Goal: Task Accomplishment & Management: Manage account settings

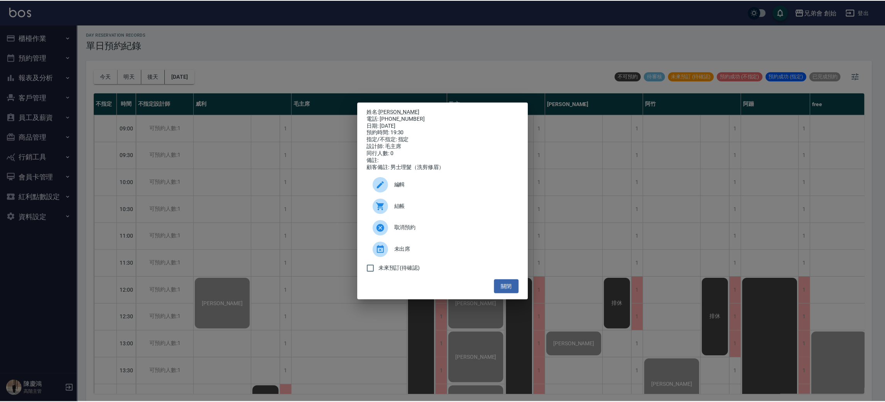
scroll to position [405, 0]
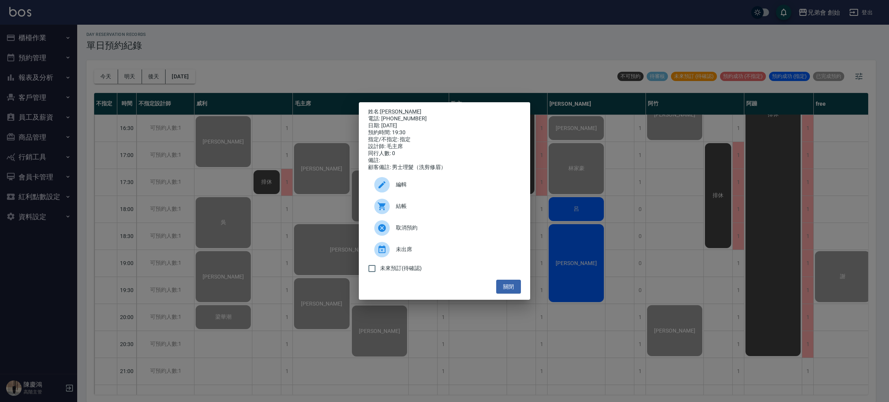
click at [369, 55] on div "姓名: 曲哲寬 電話: 0982003191 日期: 2025/10/09 預約時間: 19:30 指定/不指定: 指定 設計師: 毛主席 同行人數: 0 備…" at bounding box center [444, 201] width 889 height 402
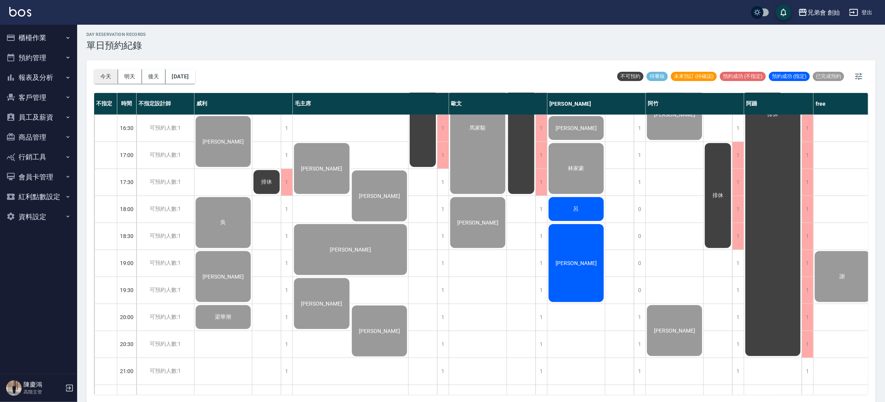
click at [107, 78] on button "今天" at bounding box center [106, 76] width 24 height 14
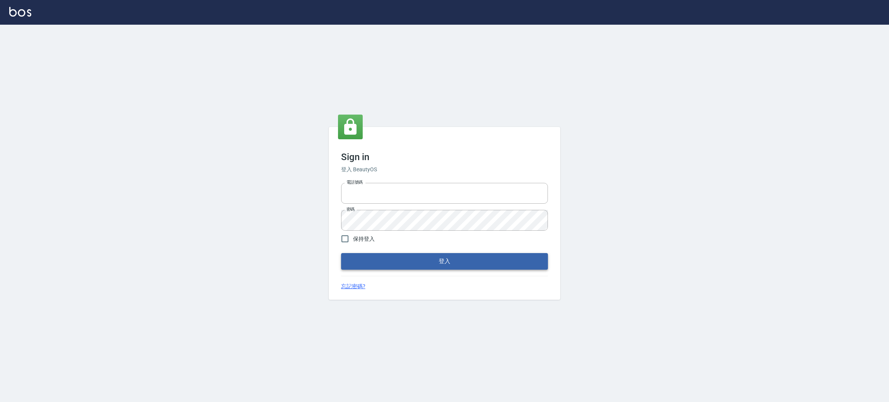
type input "0930609302"
click at [406, 265] on button "登入" at bounding box center [444, 261] width 207 height 16
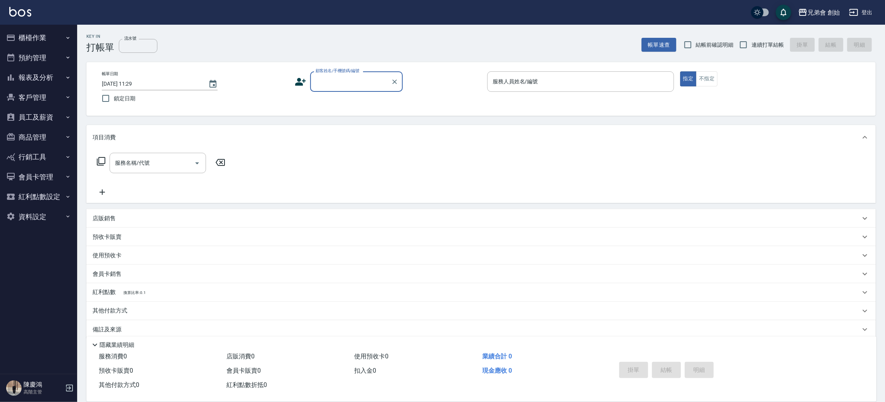
click at [58, 59] on button "預約管理" at bounding box center [38, 58] width 71 height 20
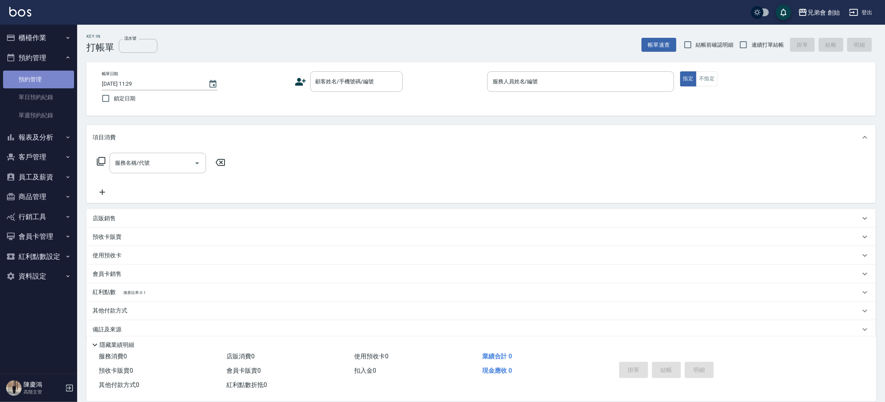
click at [57, 86] on link "預約管理" at bounding box center [38, 80] width 71 height 18
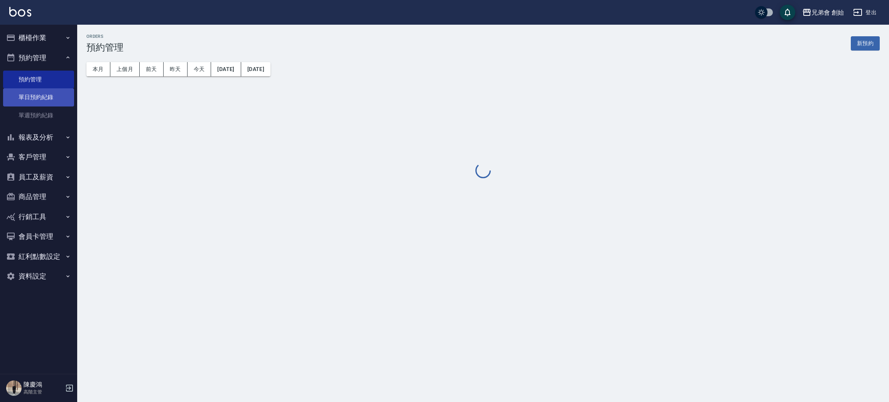
click at [55, 95] on link "單日預約紀錄" at bounding box center [38, 97] width 71 height 18
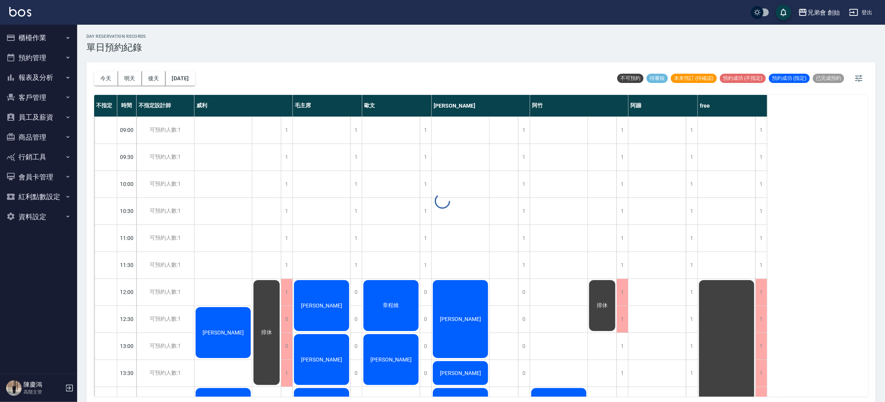
click at [106, 78] on button "今天" at bounding box center [106, 78] width 24 height 14
drag, startPoint x: 106, startPoint y: 78, endPoint x: 106, endPoint y: 73, distance: 4.6
click at [107, 78] on button "今天" at bounding box center [106, 78] width 24 height 14
drag, startPoint x: 106, startPoint y: 73, endPoint x: 102, endPoint y: 63, distance: 10.6
click at [107, 73] on button "今天" at bounding box center [106, 78] width 24 height 14
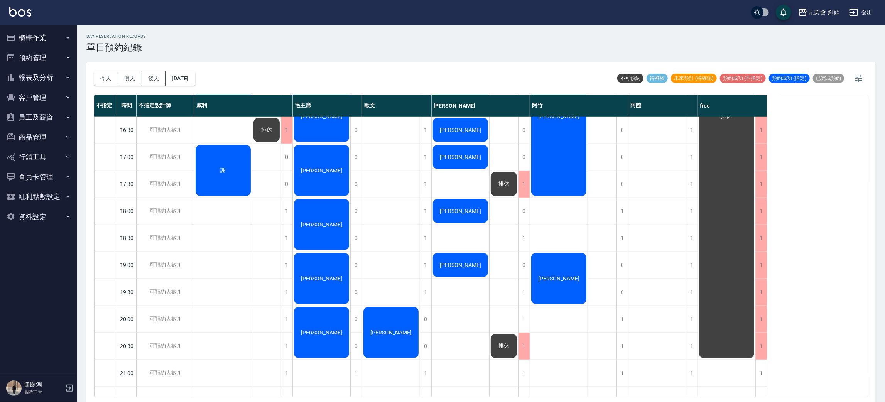
scroll to position [512, 0]
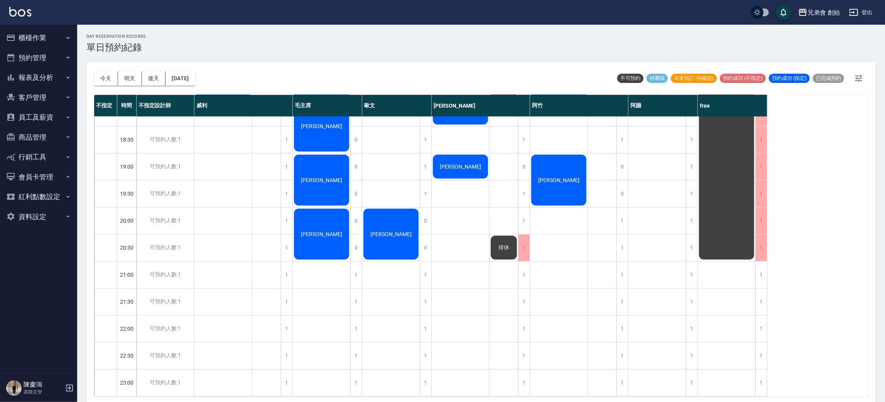
click at [212, 199] on div "黃健沛 張 劉 謝" at bounding box center [223, 4] width 58 height 783
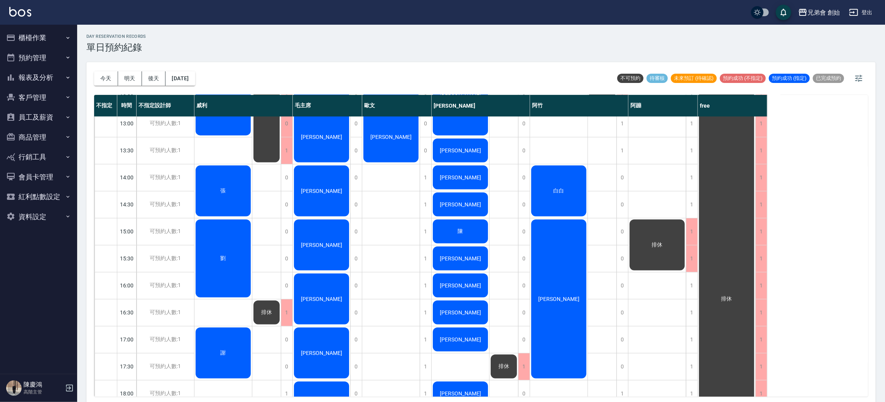
scroll to position [165, 0]
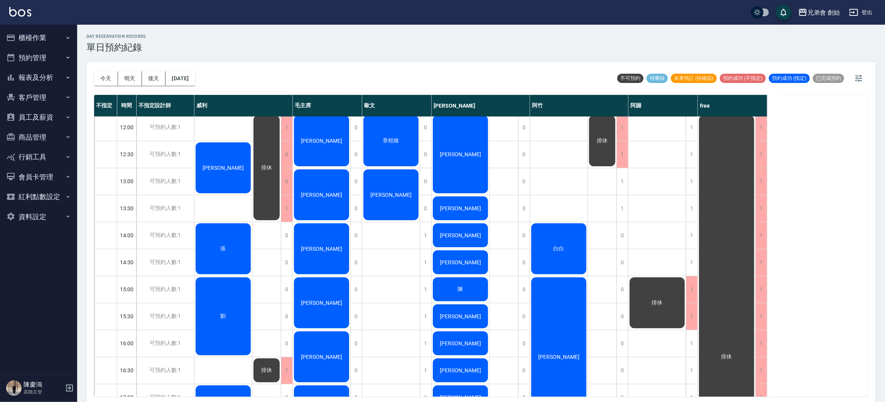
click at [223, 210] on div "黃健沛 張 劉 謝" at bounding box center [223, 343] width 58 height 783
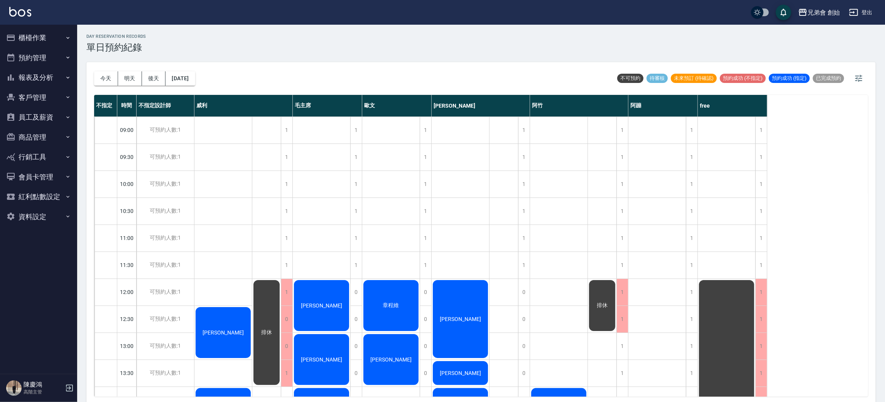
scroll to position [232, 0]
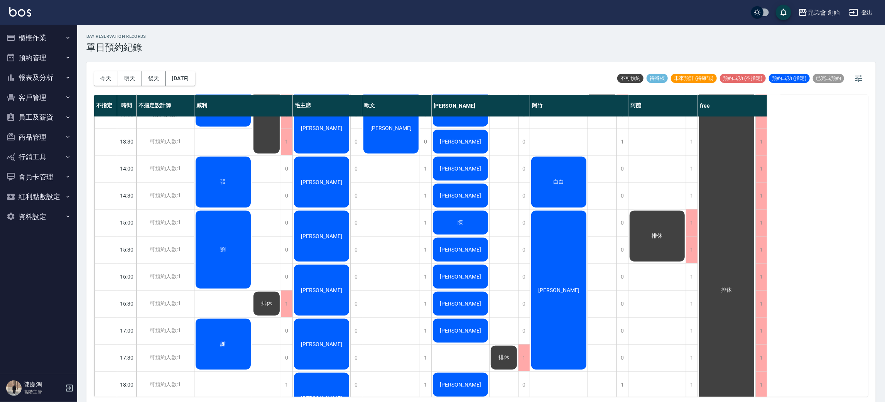
click at [260, 189] on div "排休 排休" at bounding box center [266, 276] width 29 height 783
drag, startPoint x: 102, startPoint y: 74, endPoint x: 105, endPoint y: 79, distance: 5.5
click at [105, 79] on button "今天" at bounding box center [106, 78] width 24 height 14
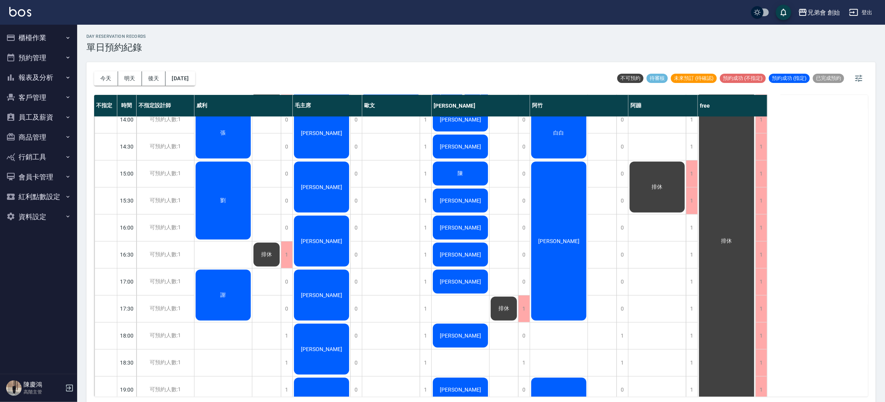
scroll to position [49, 0]
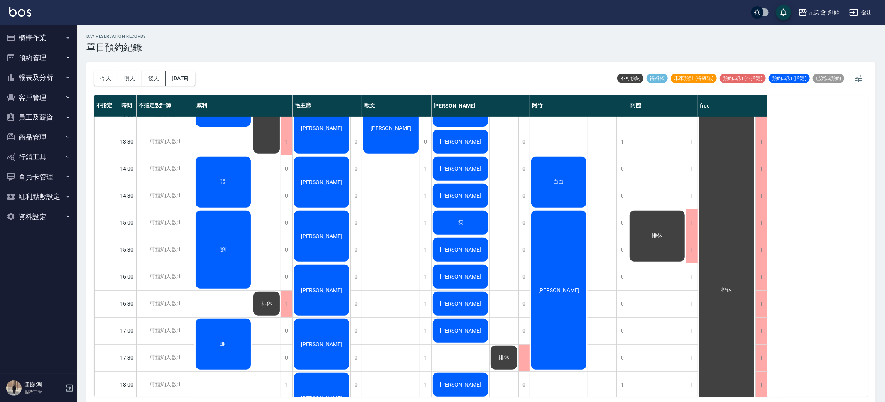
scroll to position [58, 0]
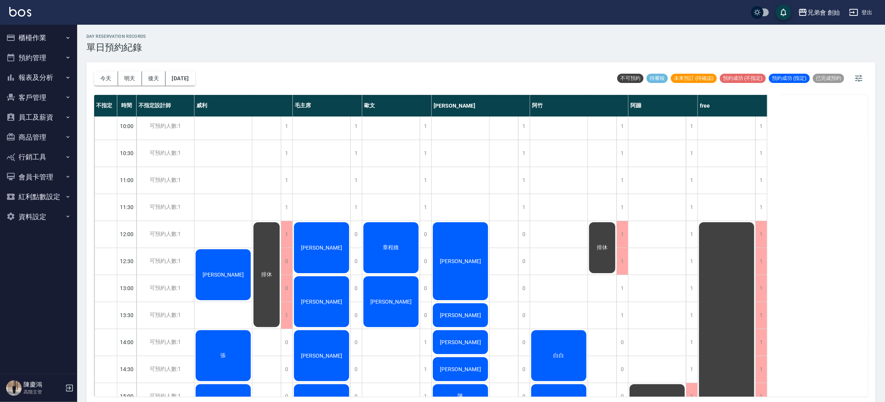
click at [392, 245] on span "章程維" at bounding box center [391, 247] width 19 height 7
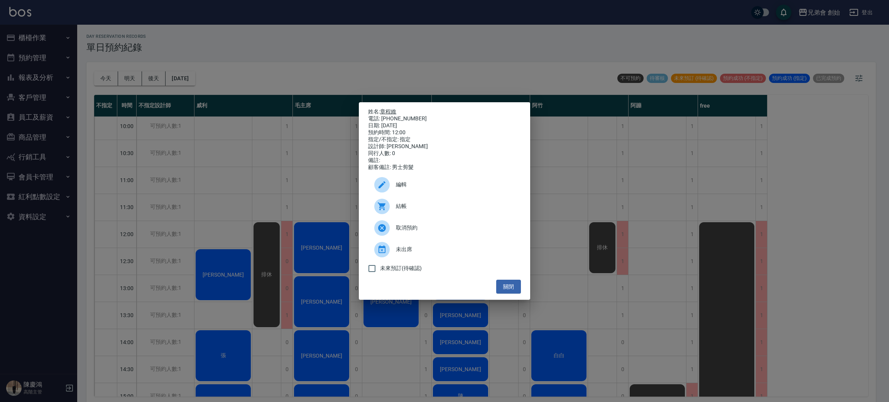
click at [392, 110] on link "章程維" at bounding box center [388, 111] width 16 height 6
click at [226, 32] on div "姓名: 章程維 電話: [PHONE_NUMBER] 日期: [DATE] 預約時間: 12:00 指定/不指定: 指定 設計師: [PERSON_NAME]…" at bounding box center [444, 201] width 889 height 402
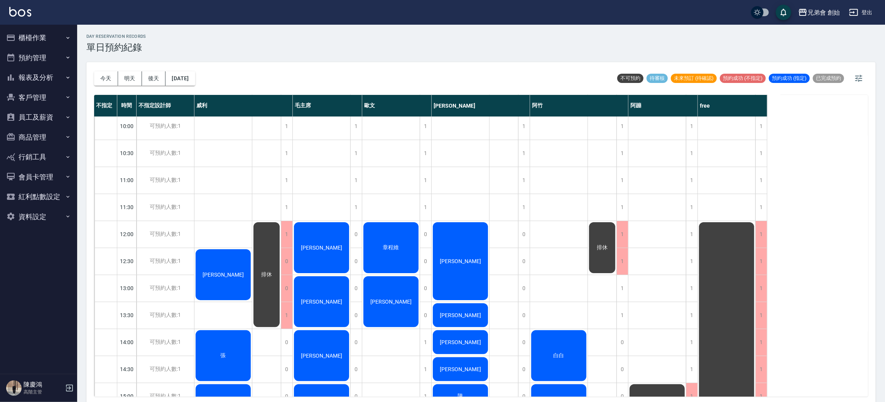
scroll to position [116, 0]
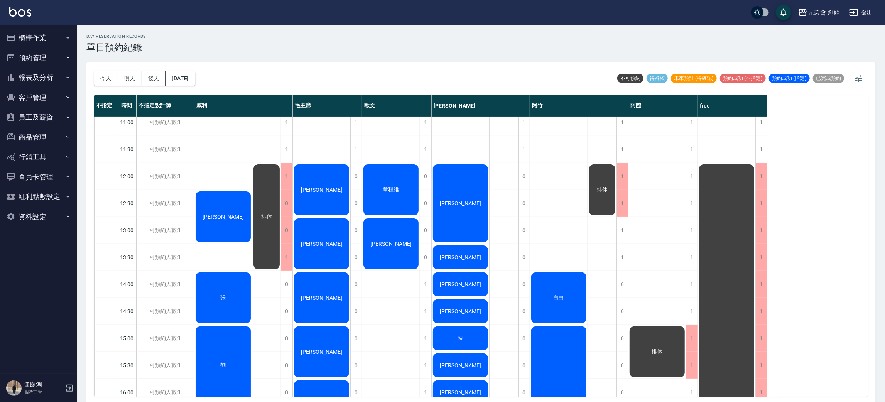
click at [385, 232] on div "[PERSON_NAME]" at bounding box center [390, 243] width 57 height 53
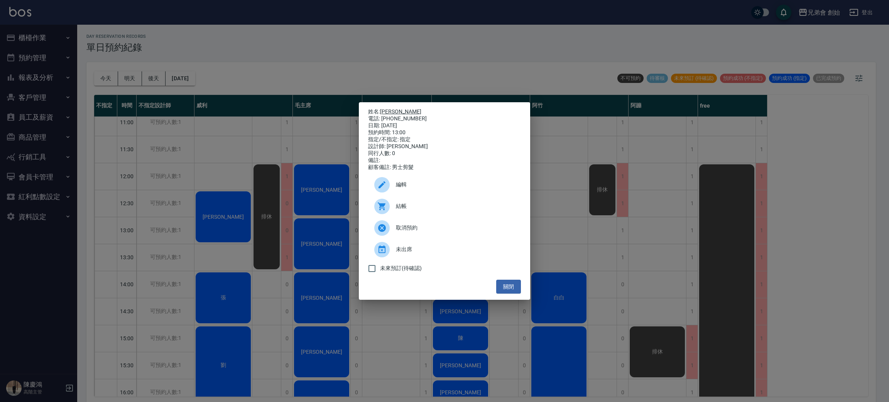
click at [394, 110] on link "陳彥愷" at bounding box center [400, 111] width 41 height 6
click at [262, 149] on div "姓名: 陳彥愷 電話: 0910485983 日期: 2025/10/10 預約時間: 13:00 指定/不指定: 指定 設計師: 歐文 同行人數: 0 備註…" at bounding box center [444, 201] width 889 height 402
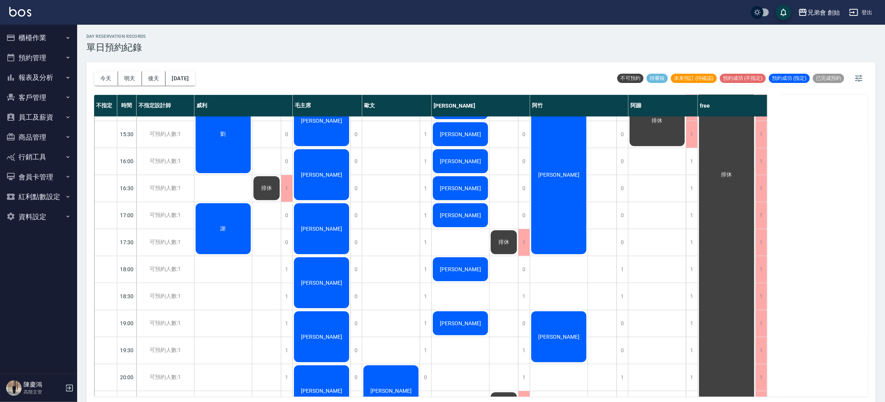
scroll to position [512, 0]
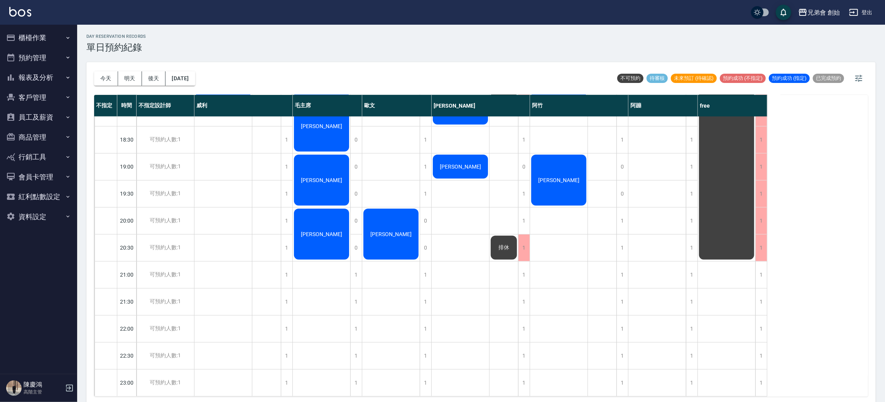
click at [395, 231] on span "[PERSON_NAME]" at bounding box center [391, 234] width 44 height 6
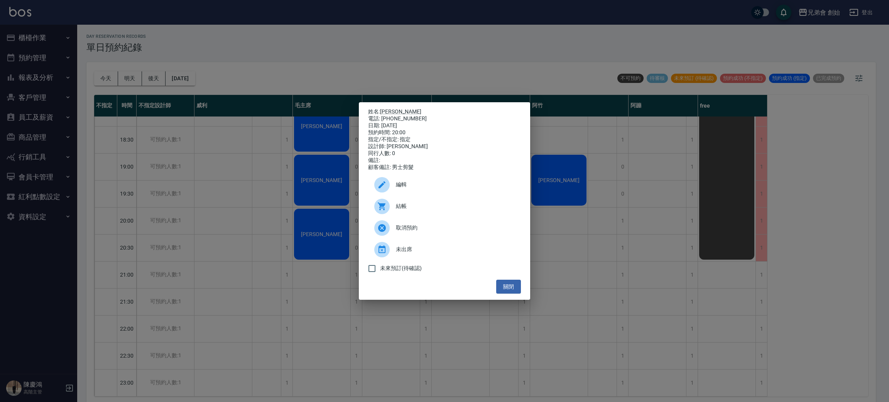
click at [388, 112] on div "姓名: ken 電話: 0968002838 日期: 2025/10/10 預約時間: 20:00 指定/不指定: 指定 設計師: 歐文 同行人數: 0 備註…" at bounding box center [444, 139] width 153 height 63
click at [382, 115] on div "電話: 0968002838" at bounding box center [444, 118] width 153 height 7
click at [383, 110] on link "[PERSON_NAME]" at bounding box center [400, 111] width 41 height 6
click at [273, 56] on div "姓名: ken 電話: 0968002838 日期: 2025/10/10 預約時間: 20:00 指定/不指定: 指定 設計師: 歐文 同行人數: 0 備註…" at bounding box center [444, 201] width 889 height 402
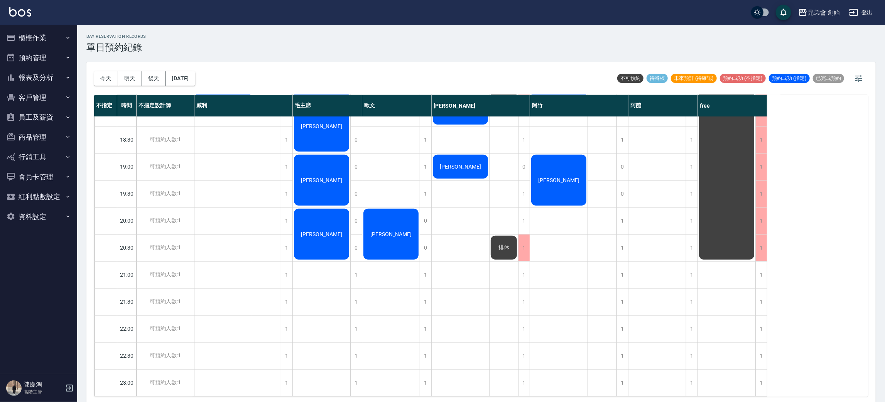
scroll to position [165, 0]
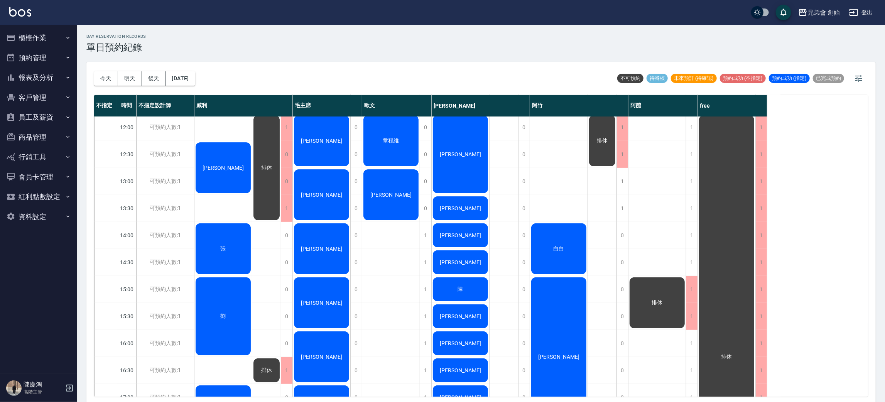
click at [375, 200] on div "[PERSON_NAME]" at bounding box center [390, 194] width 57 height 53
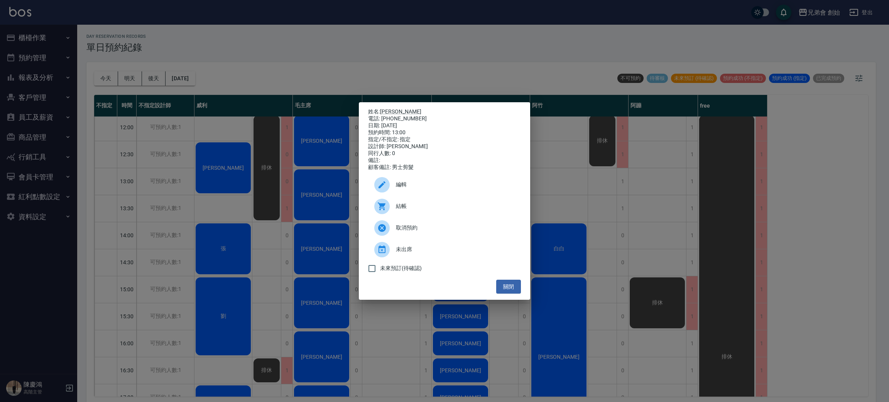
drag, startPoint x: 217, startPoint y: 206, endPoint x: 223, endPoint y: 203, distance: 6.4
click at [217, 205] on div "姓名: 陳彥愷 電話: 0910485983 日期: 2025/10/10 預約時間: 13:00 指定/不指定: 指定 設計師: 歐文 同行人數: 0 備註…" at bounding box center [444, 201] width 889 height 402
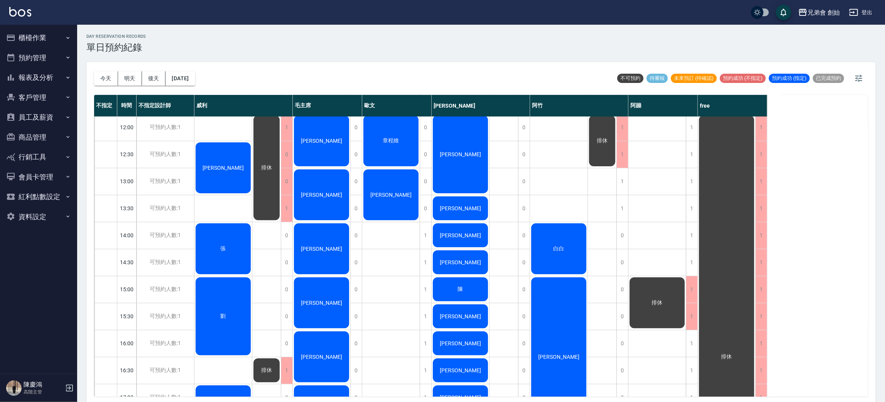
click at [390, 133] on div "章程維" at bounding box center [390, 140] width 57 height 53
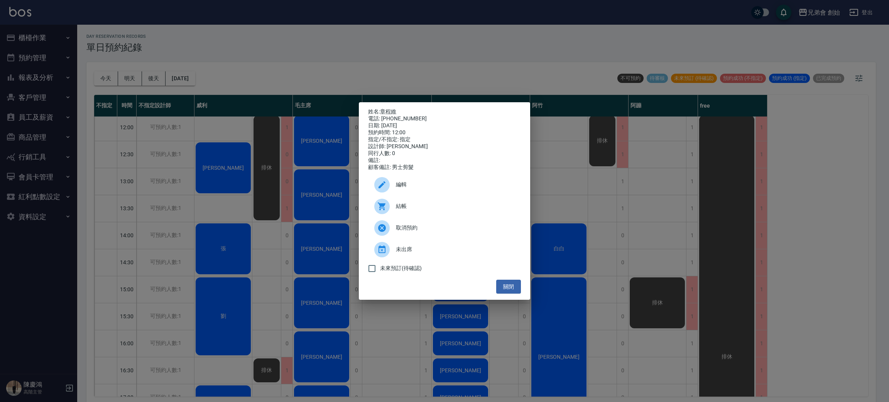
click at [393, 188] on div at bounding box center [385, 184] width 22 height 15
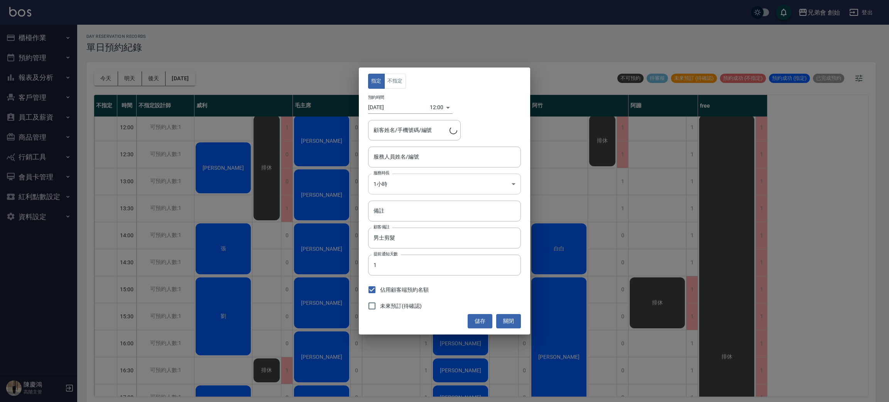
type input "章程維/0974010965/"
type input "歐文(無代號)"
drag, startPoint x: 401, startPoint y: 210, endPoint x: 395, endPoint y: 211, distance: 6.2
click at [401, 211] on input "備註" at bounding box center [444, 211] width 153 height 21
type input "300"
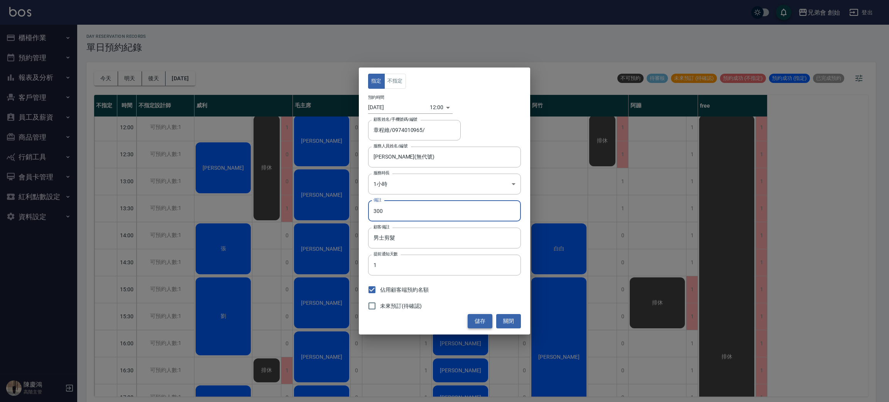
click at [485, 325] on button "儲存" at bounding box center [480, 321] width 25 height 14
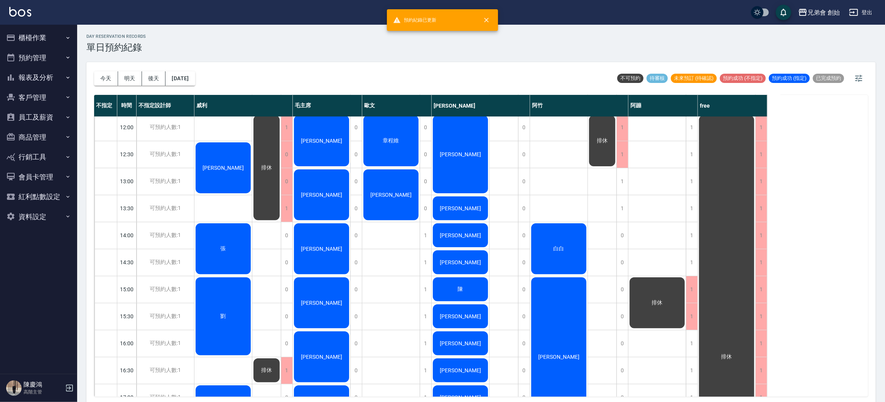
click at [390, 196] on span "[PERSON_NAME]" at bounding box center [391, 195] width 44 height 6
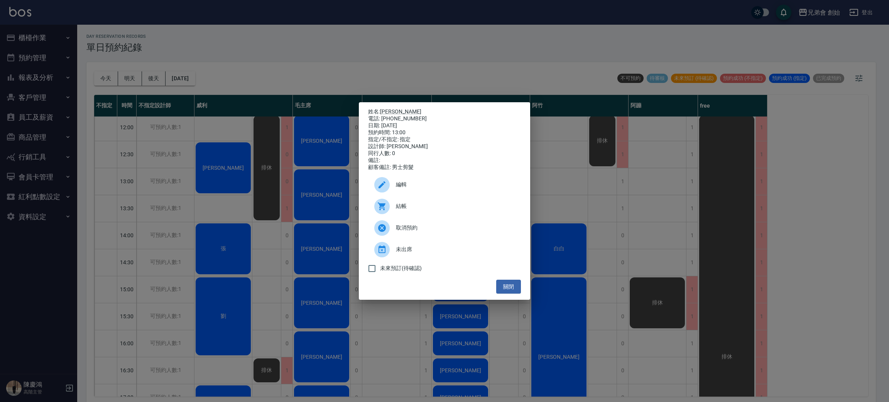
click at [234, 226] on div "姓名: 陳彥愷 電話: 0910485983 日期: 2025/10/10 預約時間: 13:00 指定/不指定: 指定 設計師: 歐文 同行人數: 0 備註…" at bounding box center [444, 201] width 889 height 402
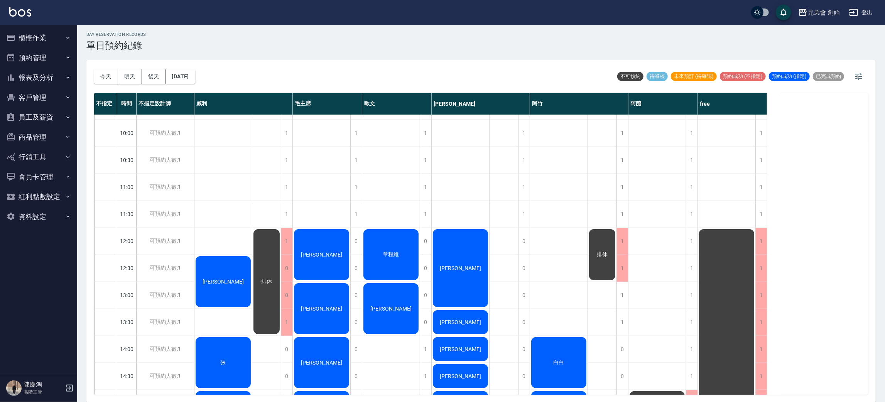
scroll to position [107, 0]
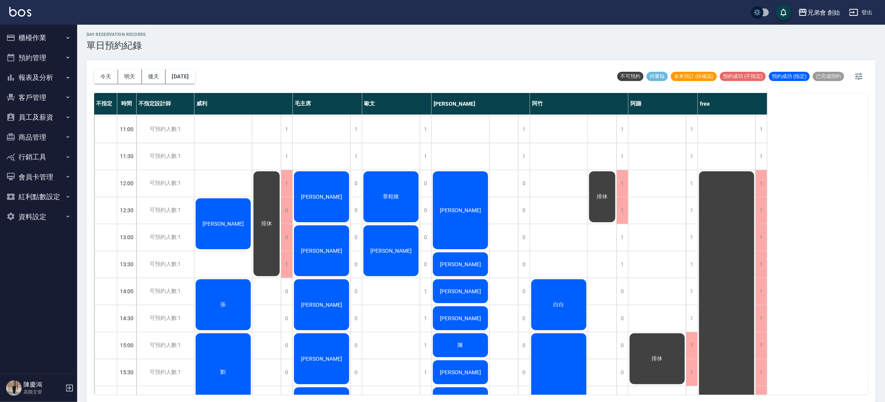
click at [386, 235] on div "[PERSON_NAME]" at bounding box center [390, 250] width 57 height 53
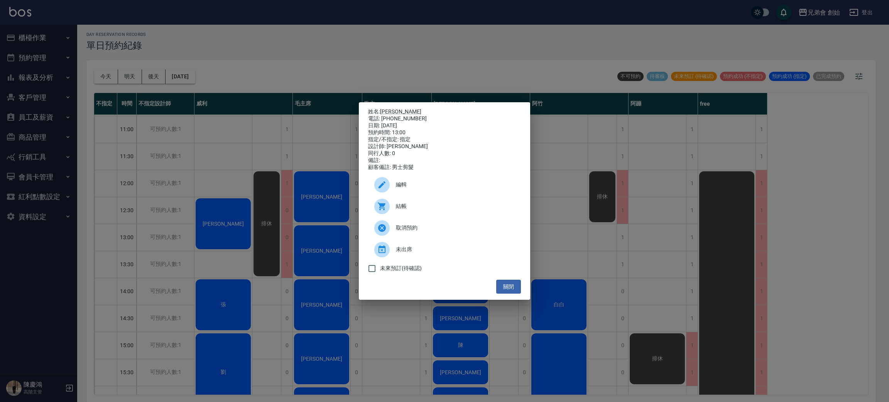
click at [215, 54] on div "姓名: 陳彥愷 電話: 0910485983 日期: 2025/10/10 預約時間: 13:00 指定/不指定: 指定 設計師: 歐文 同行人數: 0 備註…" at bounding box center [444, 201] width 889 height 402
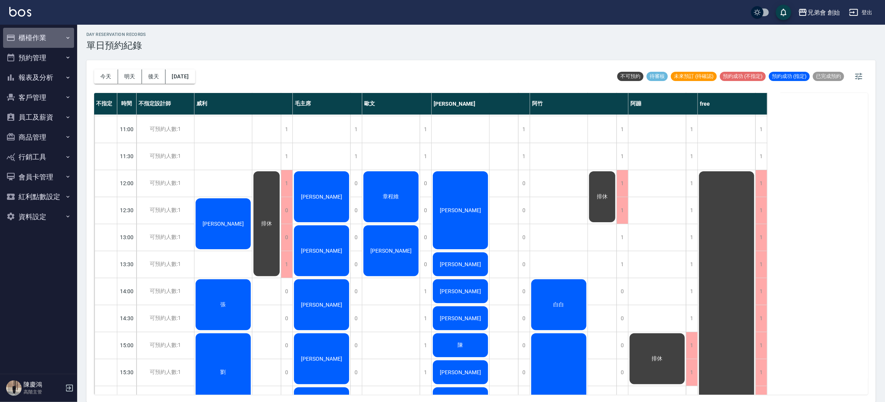
click at [32, 34] on button "櫃檯作業" at bounding box center [38, 38] width 71 height 20
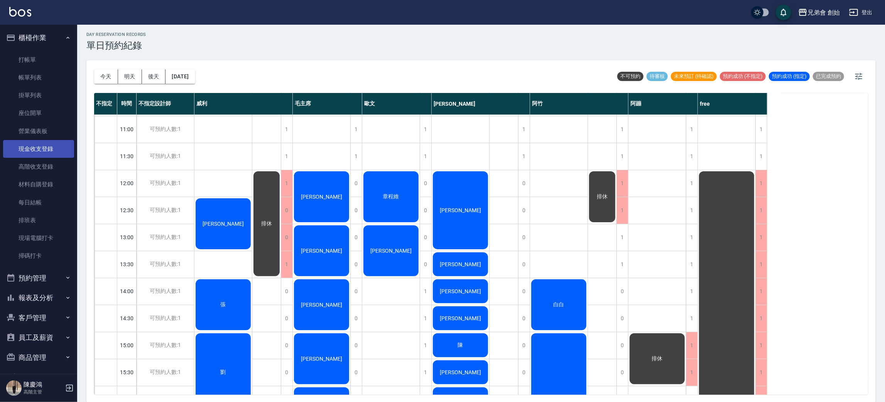
click at [46, 149] on link "現金收支登錄" at bounding box center [38, 149] width 71 height 18
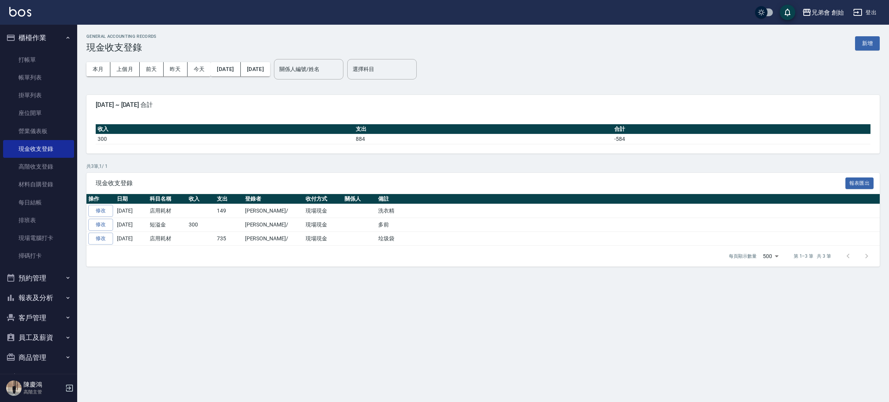
click at [866, 40] on button "新增" at bounding box center [867, 43] width 25 height 14
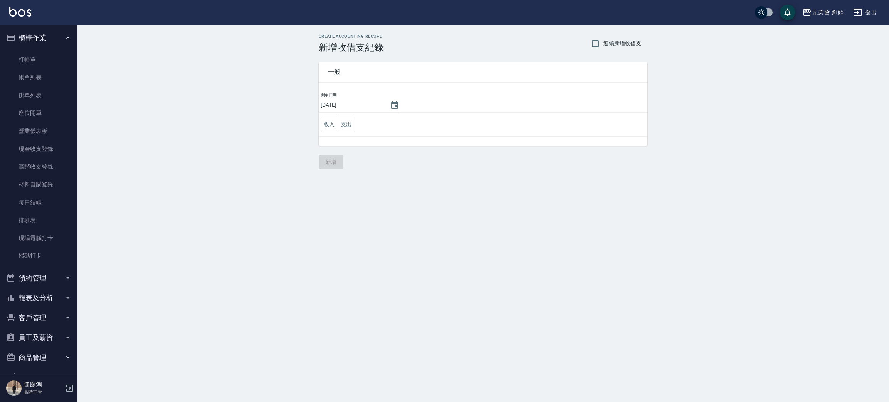
drag, startPoint x: 348, startPoint y: 124, endPoint x: 357, endPoint y: 124, distance: 9.3
click at [348, 122] on button "支出" at bounding box center [346, 125] width 17 height 16
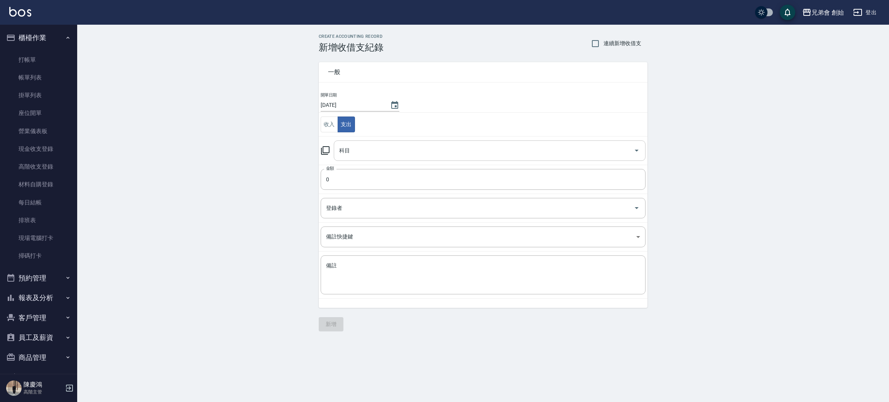
click at [369, 154] on input "科目" at bounding box center [483, 151] width 293 height 14
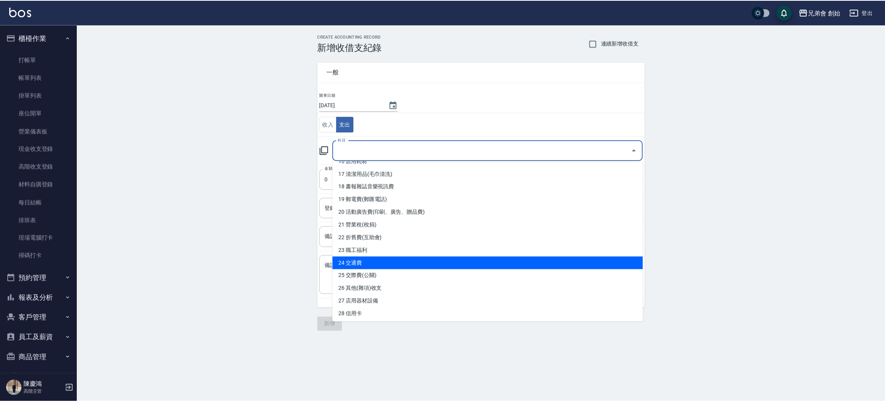
scroll to position [155, 0]
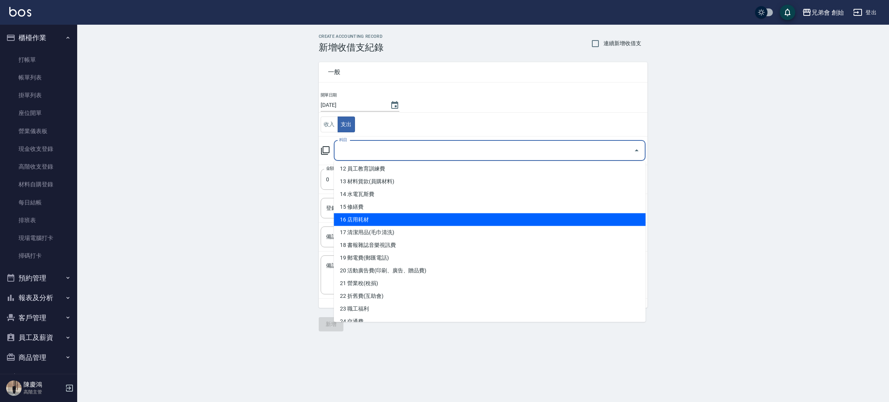
click at [446, 221] on li "16 店用耗材" at bounding box center [490, 219] width 312 height 13
type input "16 店用耗材"
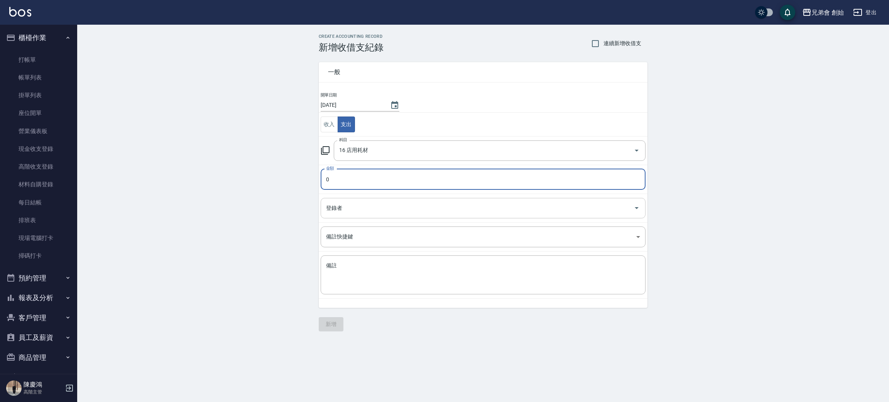
click at [389, 210] on input "登錄者" at bounding box center [477, 208] width 306 height 14
click at [396, 183] on input "0" at bounding box center [483, 179] width 325 height 21
type input "1580"
click at [331, 221] on td "登錄者 登錄者" at bounding box center [483, 208] width 329 height 29
click at [332, 216] on div "登錄者" at bounding box center [483, 208] width 325 height 20
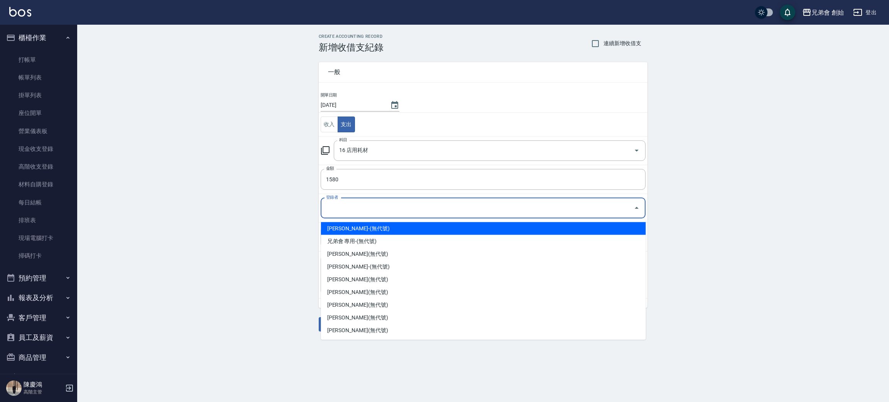
click at [341, 224] on li "林晉竹-(無代號)" at bounding box center [483, 228] width 325 height 13
type input "林晉竹-(無代號)"
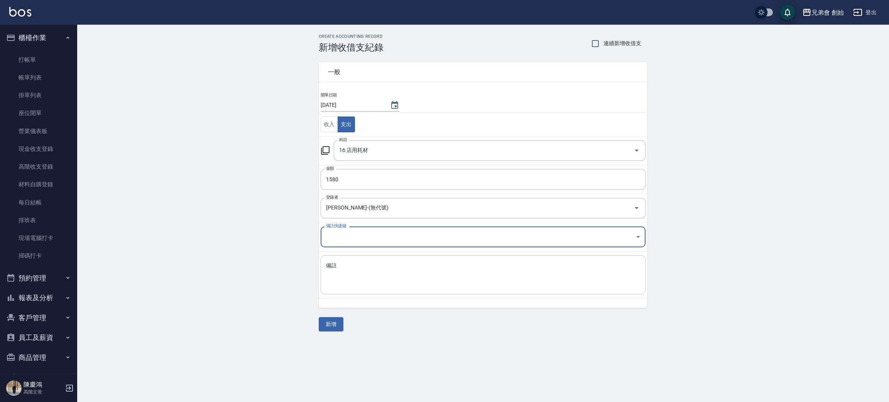
click at [342, 272] on textarea "備註" at bounding box center [483, 275] width 314 height 26
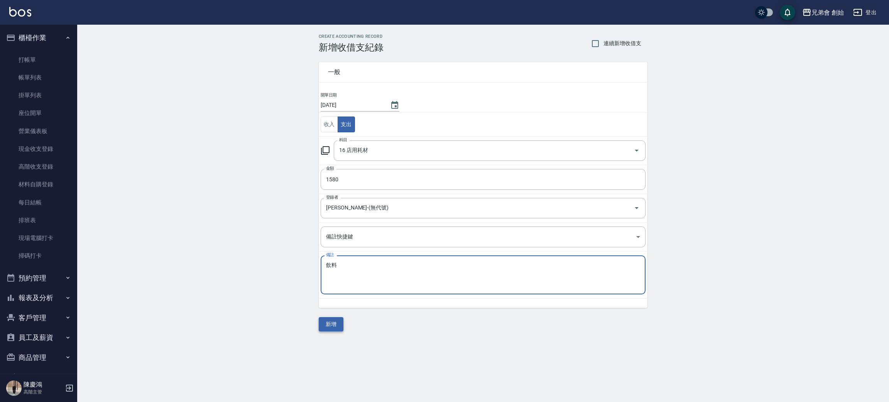
type textarea "飲料"
click at [331, 324] on button "新增" at bounding box center [331, 324] width 25 height 14
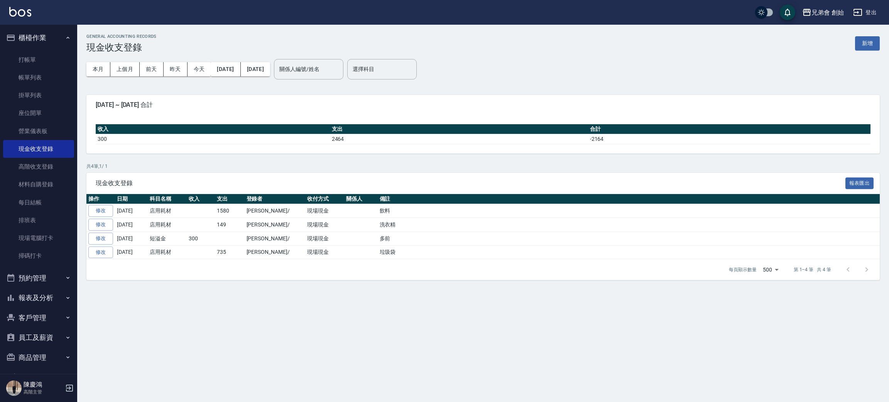
click at [331, 324] on div "GENERAL ACCOUNTING RECORDS 現金收支登錄 新增 本月 上個月 前天 昨天 今天 2025/10/01 2025/10/10 關係人編…" at bounding box center [444, 201] width 889 height 402
drag, startPoint x: 36, startPoint y: 60, endPoint x: 41, endPoint y: 51, distance: 10.5
click at [36, 59] on link "打帳單" at bounding box center [38, 60] width 71 height 18
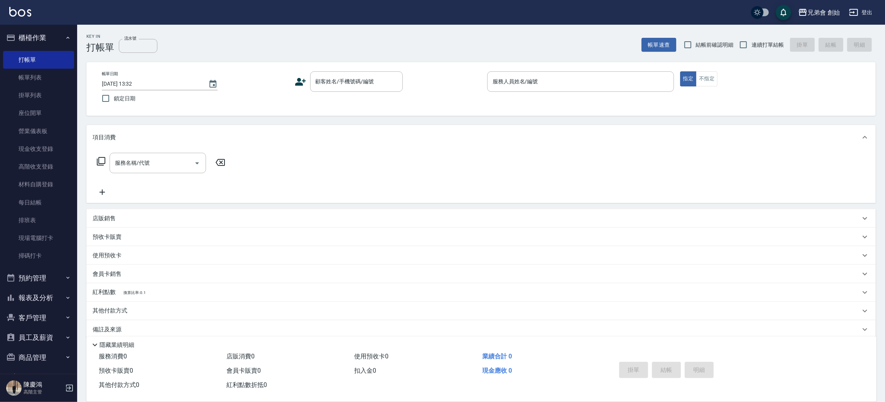
click at [277, 35] on div "Key In 打帳單 流水號 流水號 帳單速查 結帳前確認明細 連續打單結帳 掛單 結帳 明細" at bounding box center [476, 39] width 799 height 28
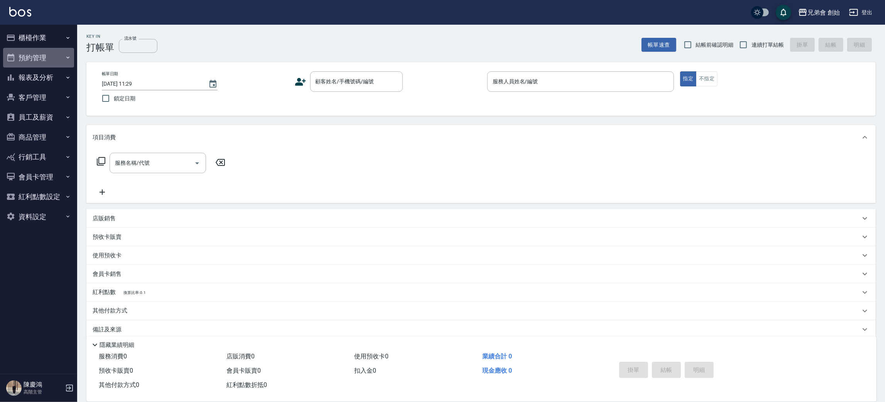
click at [45, 54] on button "預約管理" at bounding box center [38, 58] width 71 height 20
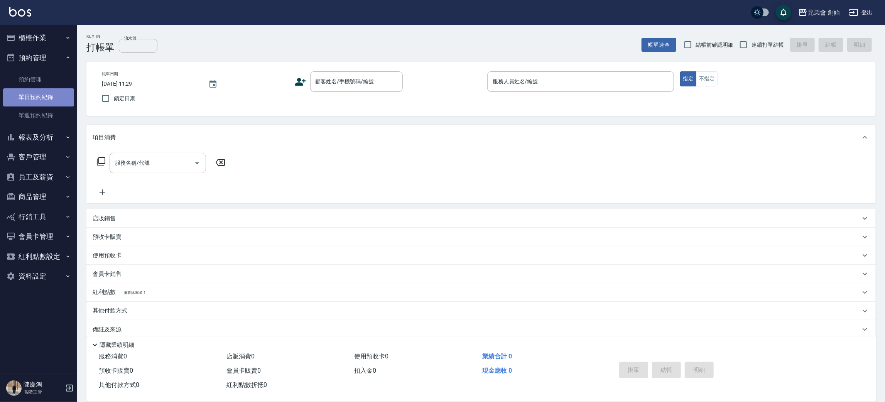
click at [49, 100] on link "單日預約紀錄" at bounding box center [38, 97] width 71 height 18
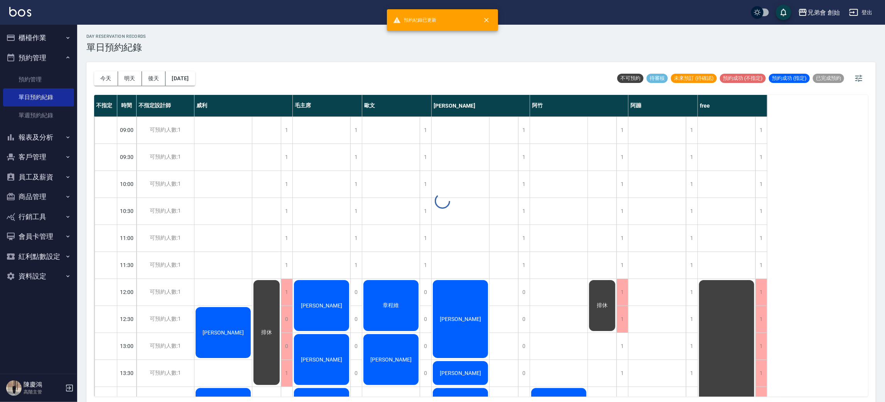
click at [320, 74] on div "day Reservation records 單日預約紀錄 [DATE] [DATE] [DATE] [DATE] 不可預約 待審核 未來預訂 (待確認) …" at bounding box center [481, 215] width 808 height 380
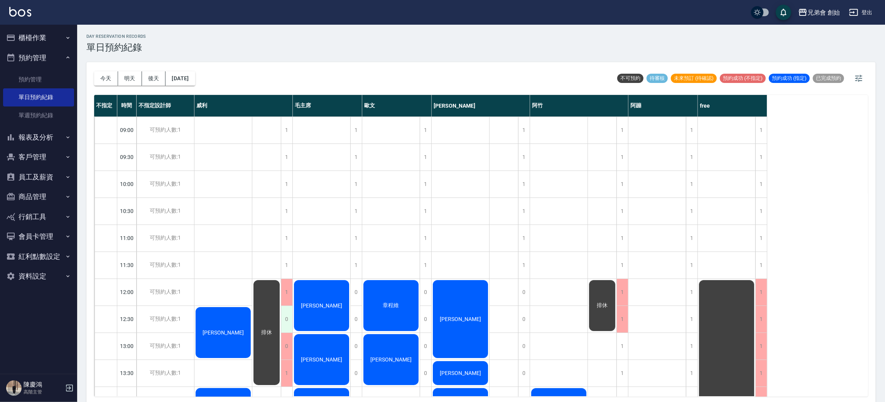
scroll to position [173, 0]
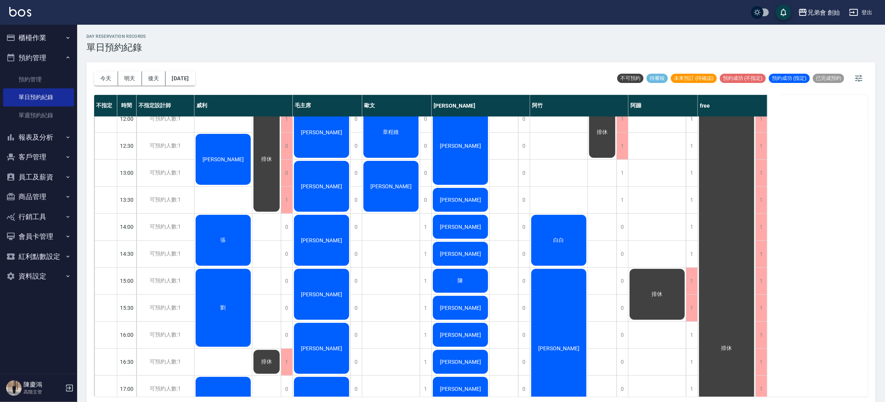
click at [239, 202] on div "[PERSON_NAME] [PERSON_NAME]" at bounding box center [223, 334] width 58 height 783
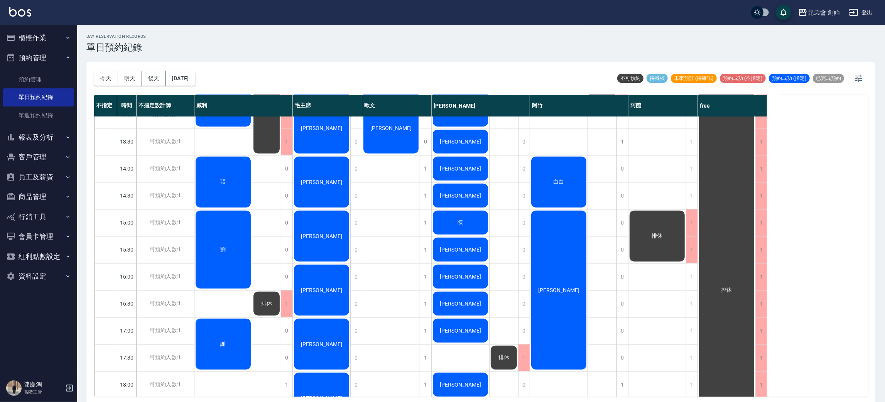
scroll to position [0, 0]
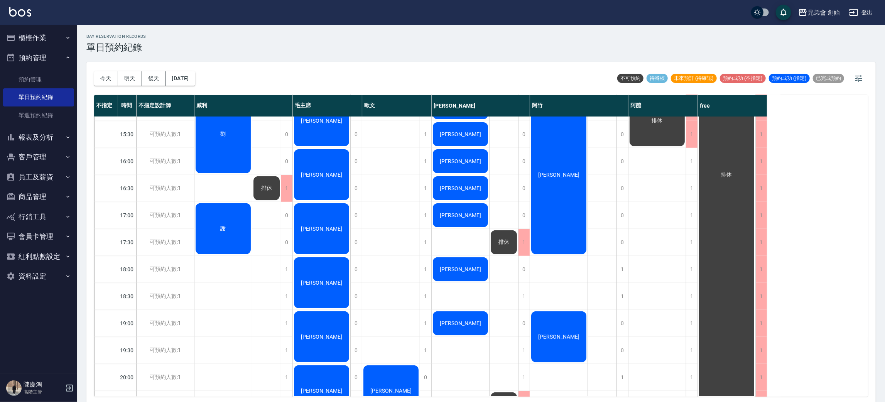
scroll to position [512, 0]
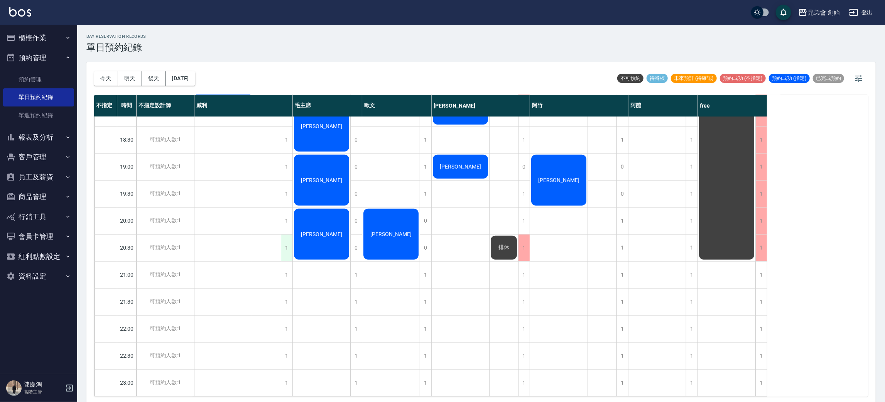
click at [291, 240] on div "1" at bounding box center [287, 248] width 12 height 27
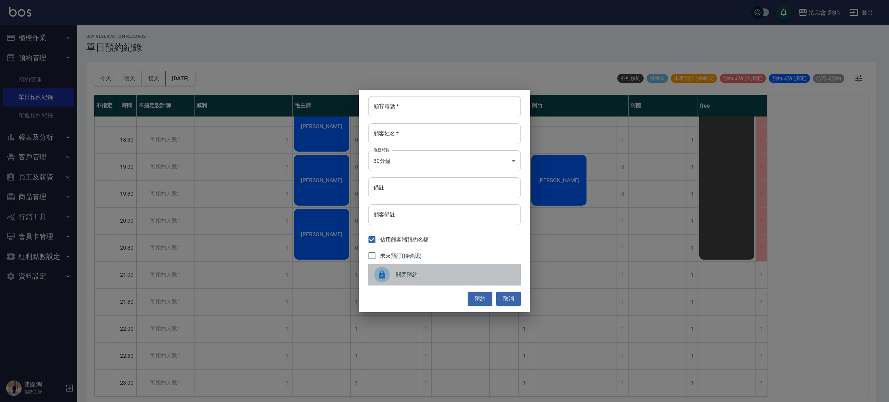
click at [376, 265] on div "關閉預約" at bounding box center [444, 275] width 153 height 22
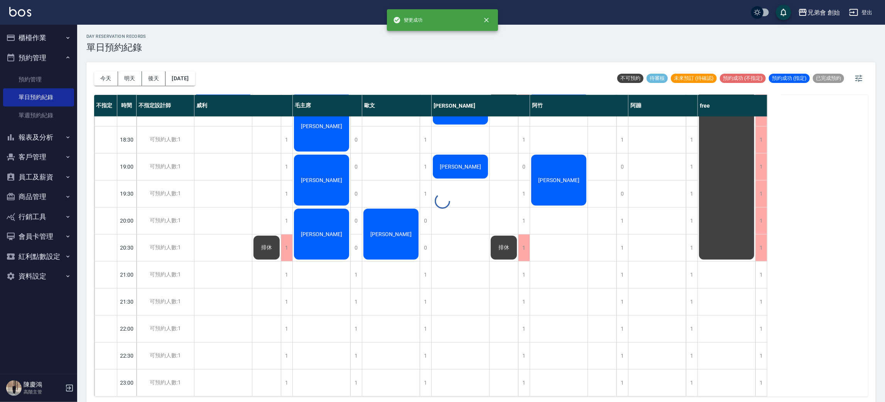
click at [289, 216] on div at bounding box center [442, 201] width 885 height 402
click at [289, 216] on div "1" at bounding box center [287, 221] width 12 height 27
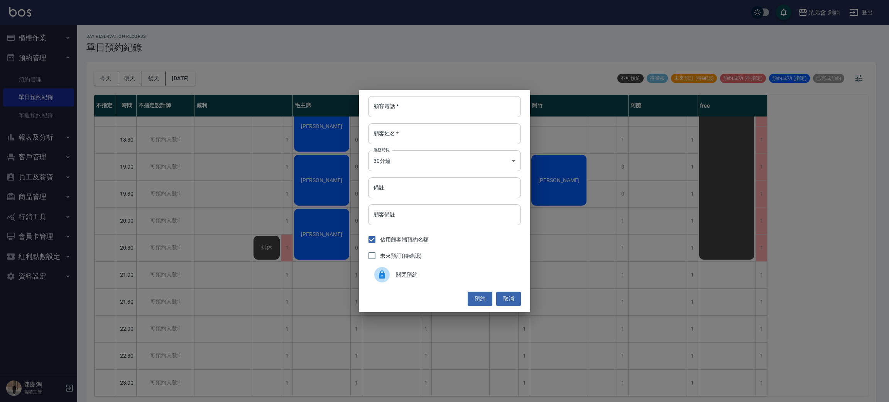
click at [389, 272] on div at bounding box center [381, 274] width 15 height 15
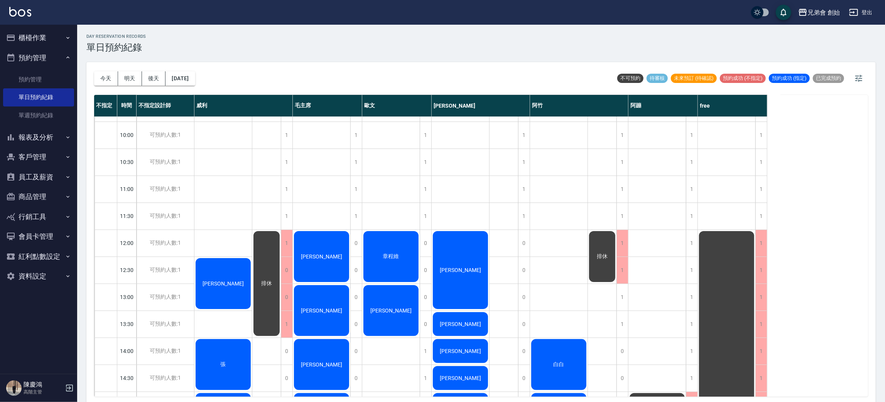
scroll to position [107, 0]
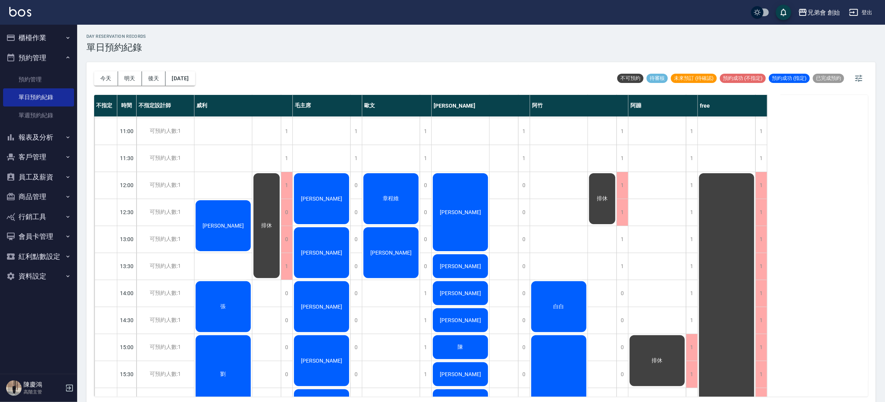
click at [499, 213] on div "排休 排休" at bounding box center [504, 401] width 29 height 783
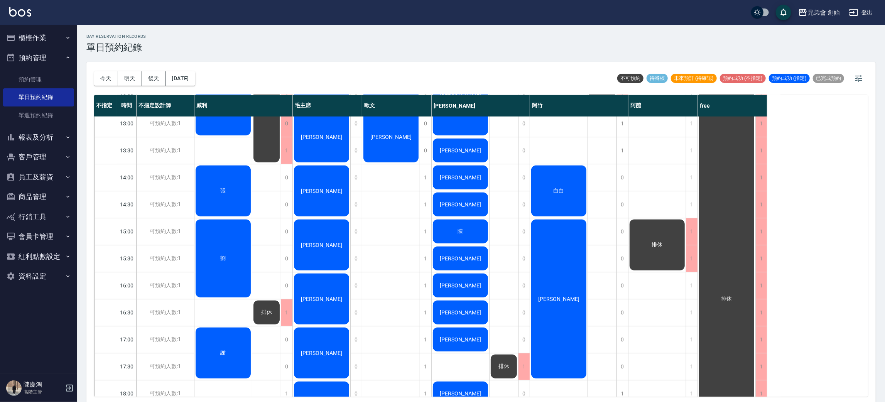
scroll to position [281, 0]
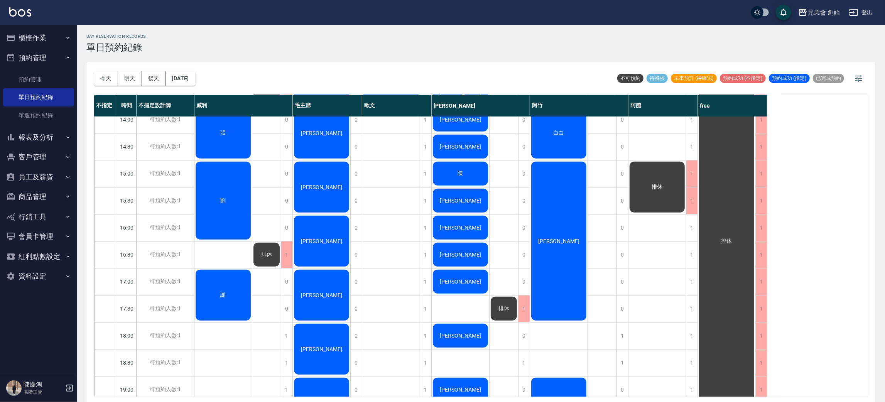
click at [476, 307] on div "邱福貴 黃功翔 徐瑋隆 陳俊樺 陳 陳秉宏 韓碩恆 韓碩恆 劉尚賢 姜伯儒 謝宗育" at bounding box center [461, 227] width 58 height 783
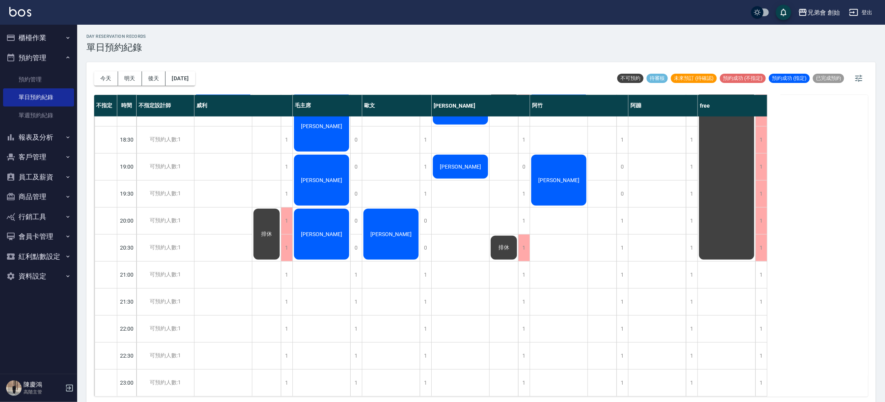
scroll to position [396, 0]
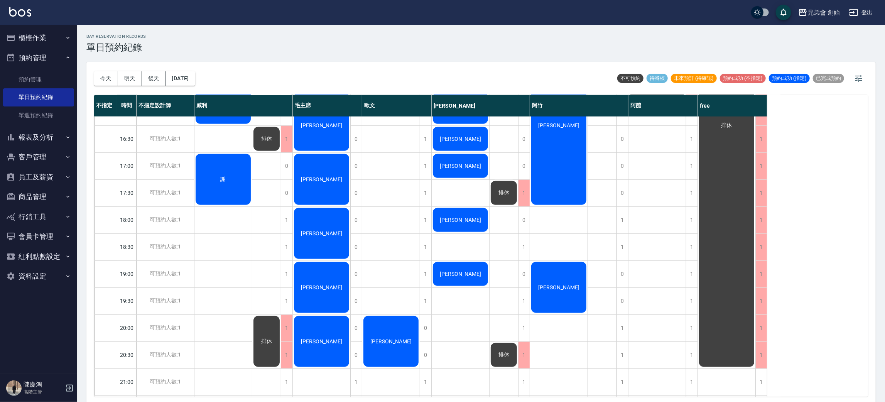
click at [221, 276] on div "黃健沛 張 劉 謝" at bounding box center [223, 111] width 58 height 783
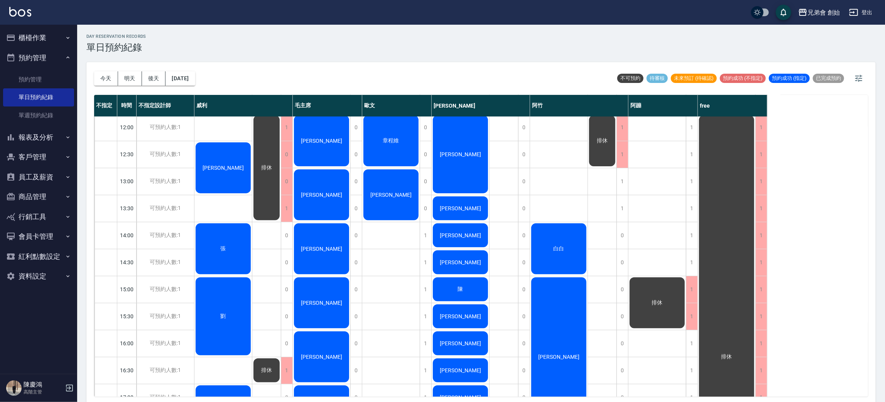
scroll to position [0, 0]
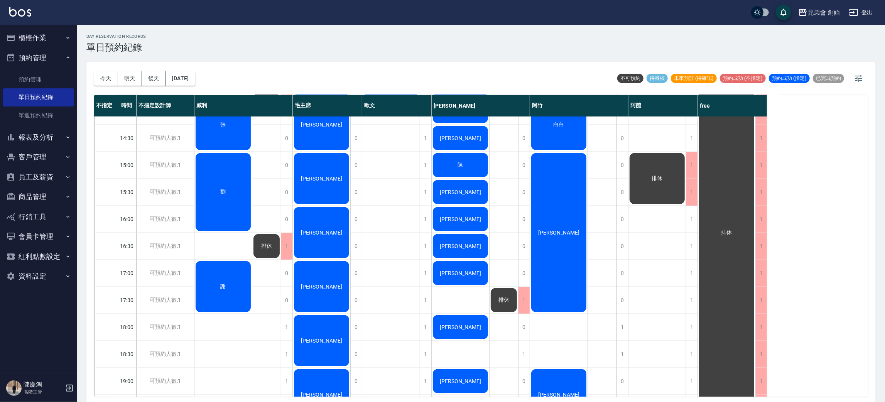
scroll to position [173, 0]
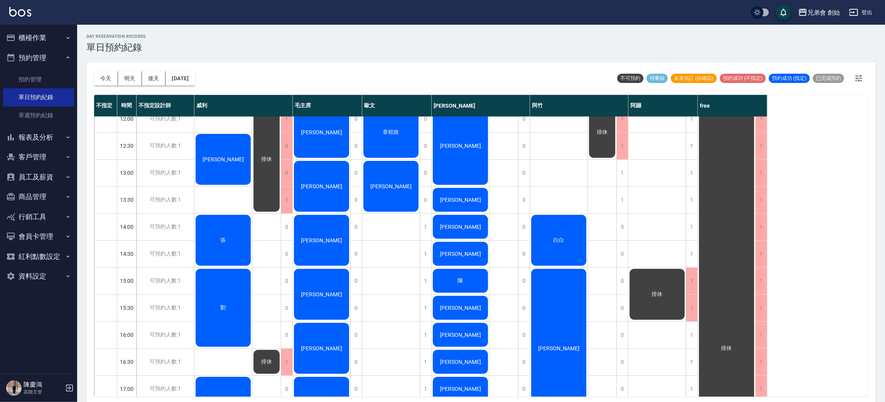
click at [231, 204] on div "黃健沛 張 劉 謝" at bounding box center [223, 334] width 58 height 783
click at [270, 54] on div "day Reservation records 單日預約紀錄 今天 明天 後天 2025/10/10 不可預約 待審核 未來預訂 (待確認) 預約成功 (不指…" at bounding box center [481, 215] width 808 height 380
click at [272, 67] on div "今天 明天 後天 2025/10/10 不可預約 待審核 未來預訂 (待確認) 預約成功 (不指定) 預約成功 (指定) 已完成預約" at bounding box center [481, 78] width 774 height 33
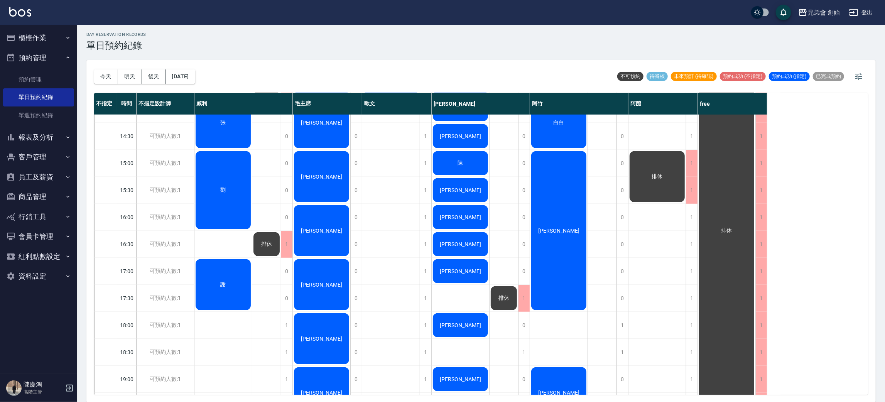
scroll to position [232, 0]
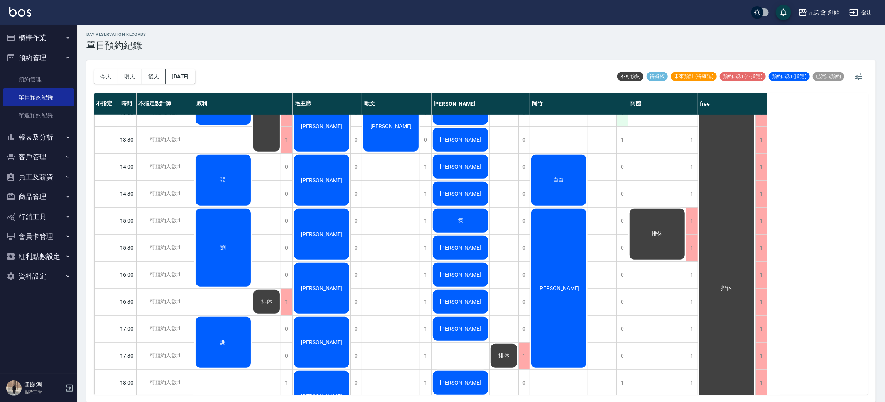
click at [627, 117] on div "1" at bounding box center [623, 113] width 12 height 27
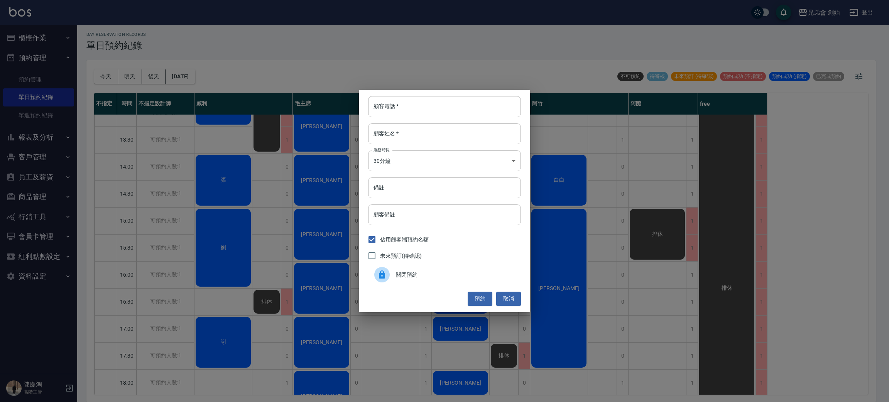
click at [633, 117] on div "顧客電話   * 顧客電話   * 顧客姓名   * 顧客姓名   * 服務時長 30分鐘 1 服務時長 備註 備註 顧客備註 顧客備註 佔用顧客端預約名額 …" at bounding box center [444, 201] width 889 height 402
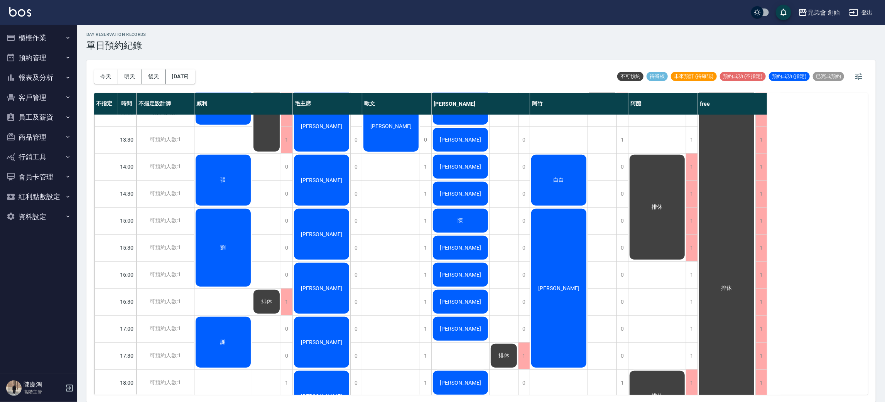
scroll to position [116, 0]
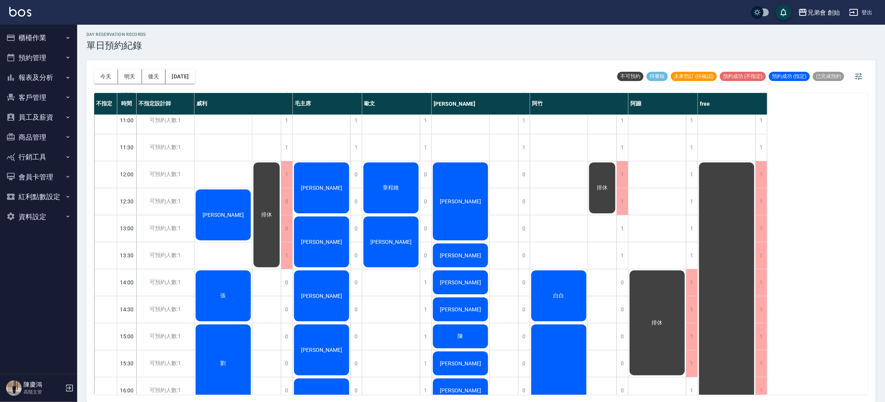
click at [386, 173] on div "章程維" at bounding box center [390, 187] width 57 height 53
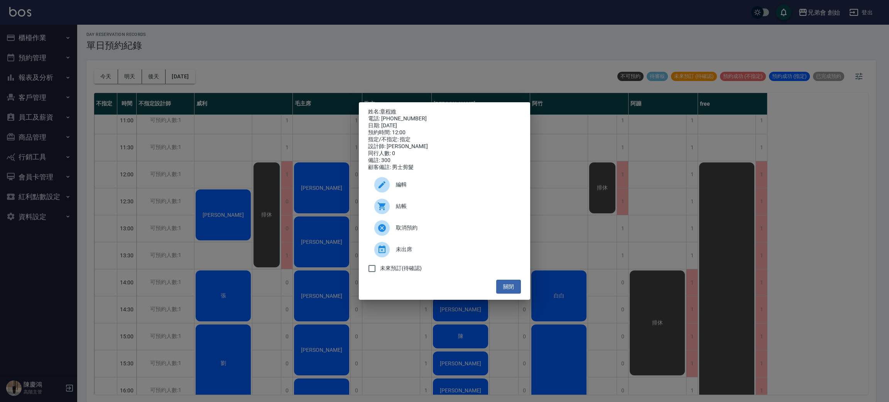
click at [404, 210] on span "結帳" at bounding box center [455, 206] width 119 height 8
click at [270, 64] on div "姓名: 章程維 電話: 0974010965 日期: 2025/10/10 預約時間: 12:00 指定/不指定: 指定 設計師: 歐文 同行人數: 0 備註…" at bounding box center [444, 201] width 889 height 402
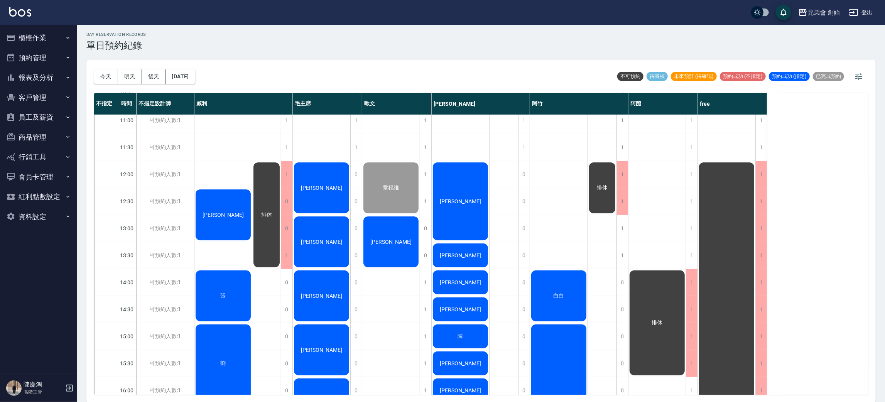
scroll to position [173, 0]
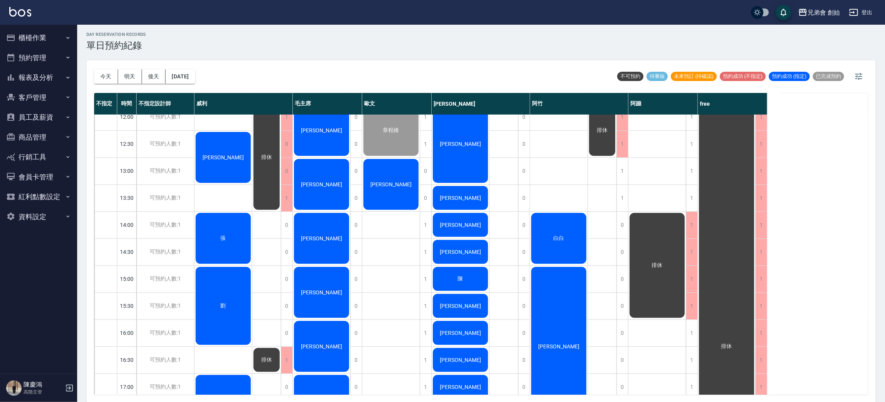
click at [400, 186] on span "陳彥愷" at bounding box center [391, 184] width 44 height 6
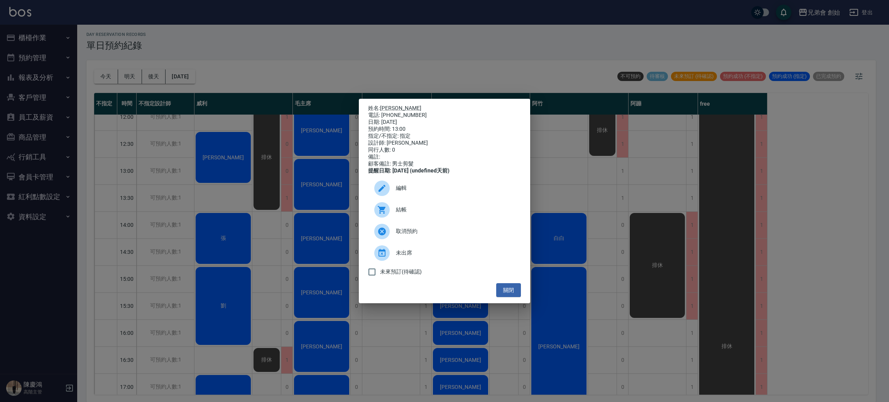
click at [414, 214] on span "結帳" at bounding box center [455, 210] width 119 height 8
click at [245, 71] on div "姓名: 陳彥愷 電話: 0910485983 日期: 2025/10/10 預約時間: 13:00 指定/不指定: 指定 設計師: 歐文 同行人數: 0 備註…" at bounding box center [444, 201] width 889 height 402
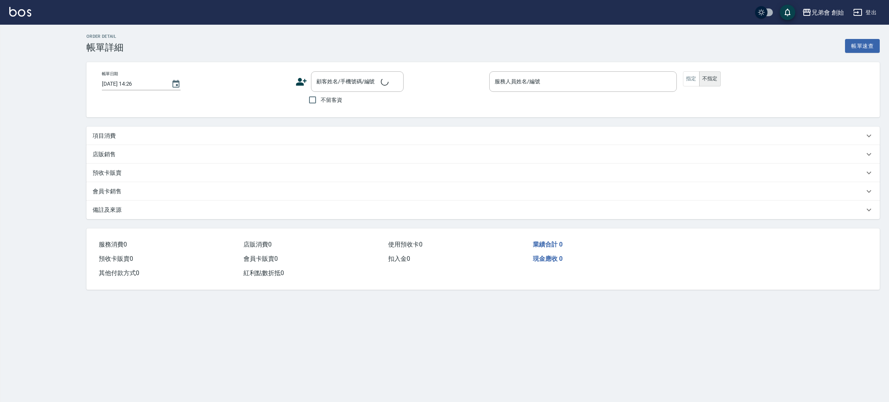
click at [104, 140] on p "項目消費" at bounding box center [104, 136] width 23 height 8
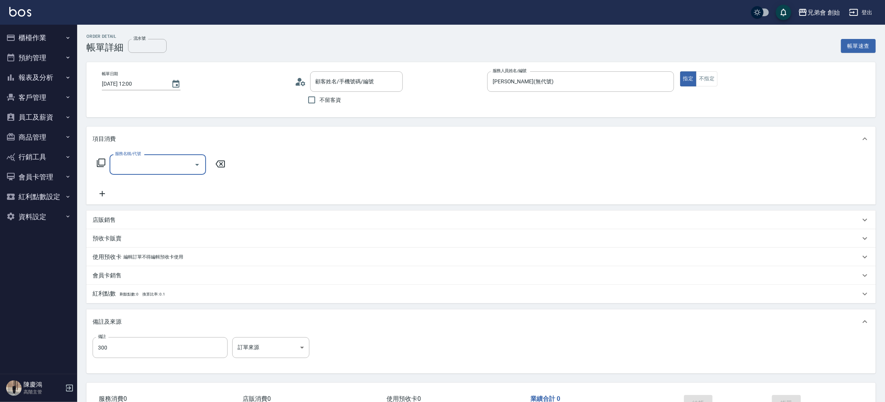
type input "[DATE] 12:00"
type input "[PERSON_NAME](無代號)"
type input "300"
type input "章程維/0974010965/"
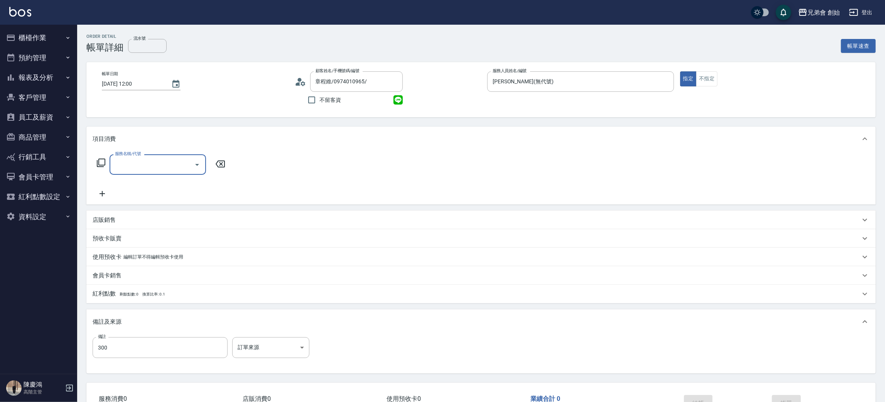
scroll to position [0, 0]
click at [131, 164] on input "服務名稱/代號" at bounding box center [152, 165] width 78 height 14
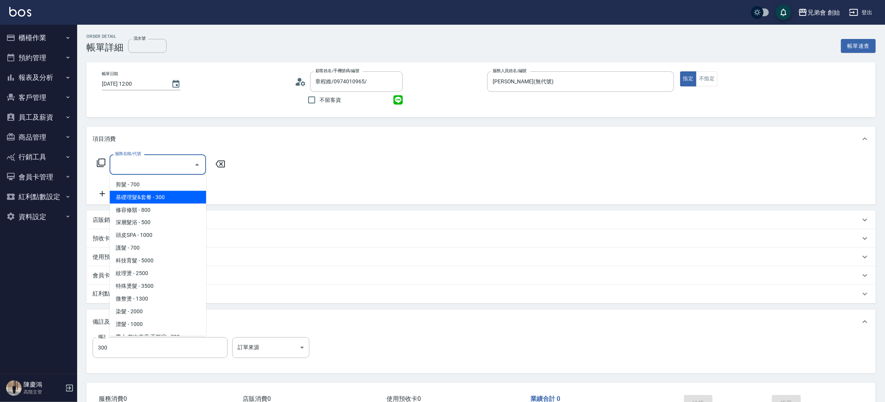
click at [154, 200] on span "基礎理髮&套餐 - 300" at bounding box center [158, 197] width 96 height 13
type input "基礎理髮&套餐(A02)"
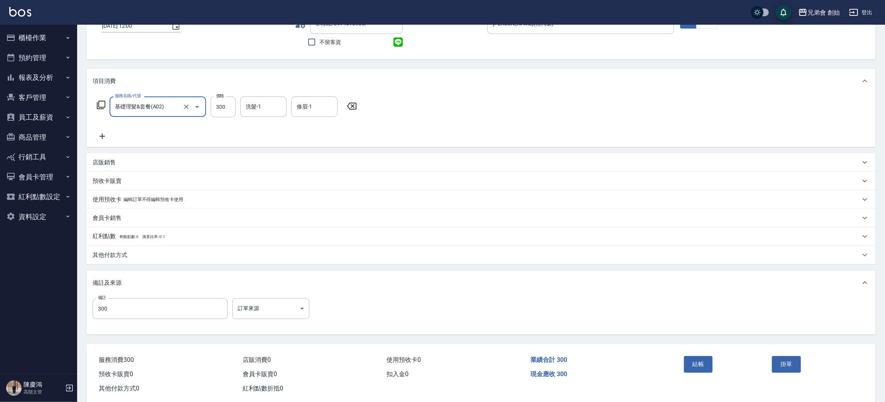
scroll to position [72, 0]
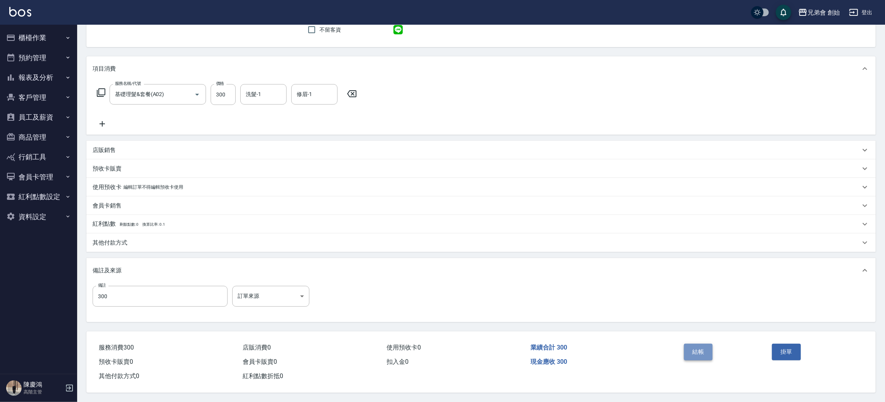
click at [696, 344] on button "結帳" at bounding box center [698, 352] width 29 height 16
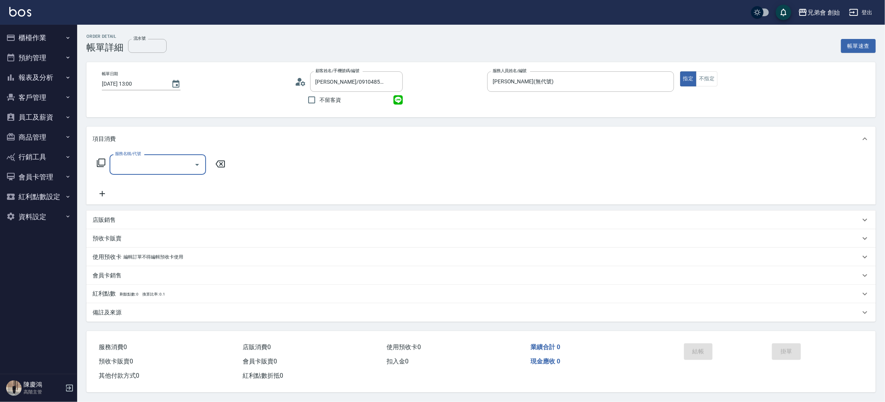
click at [134, 164] on input "服務名稱/代號" at bounding box center [152, 165] width 78 height 14
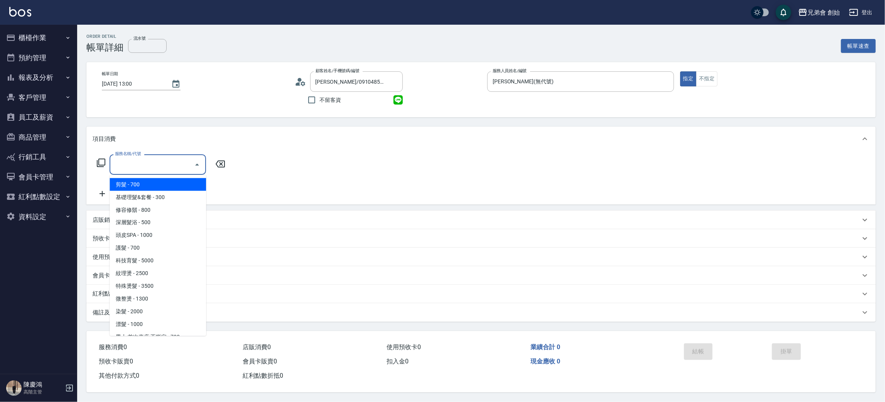
click at [150, 185] on span "剪髮 - 700" at bounding box center [158, 184] width 96 height 13
type input "剪髮(A01)"
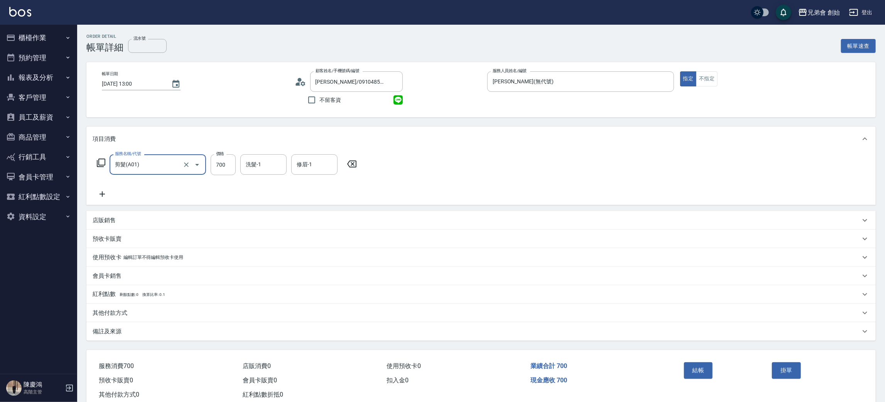
scroll to position [20, 0]
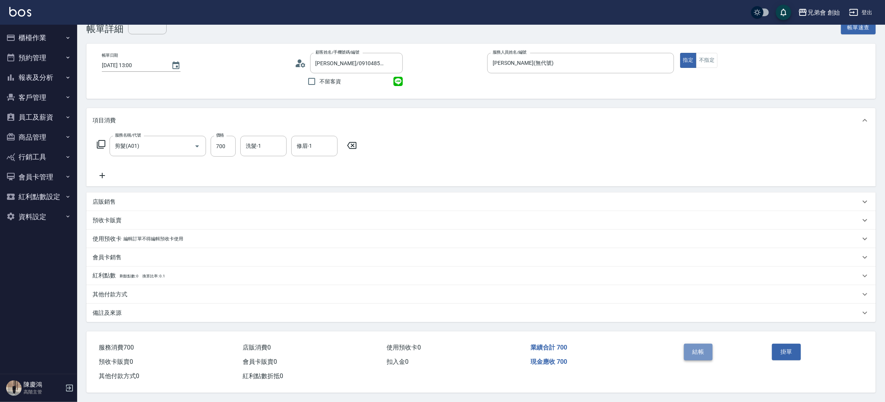
click at [696, 347] on button "結帳" at bounding box center [698, 352] width 29 height 16
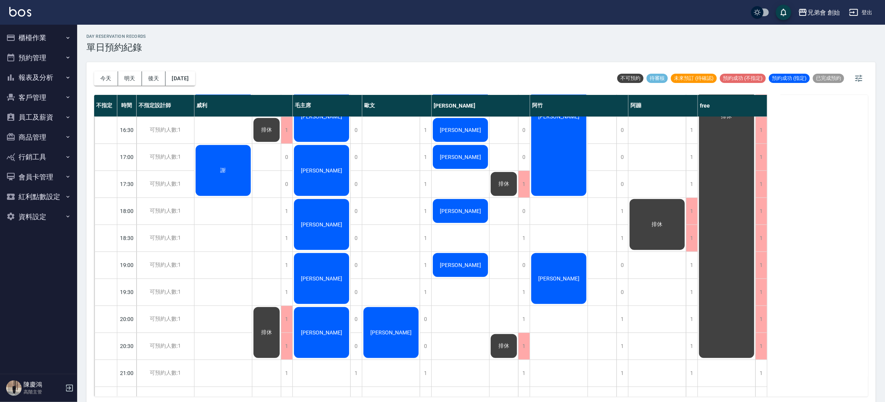
scroll to position [512, 0]
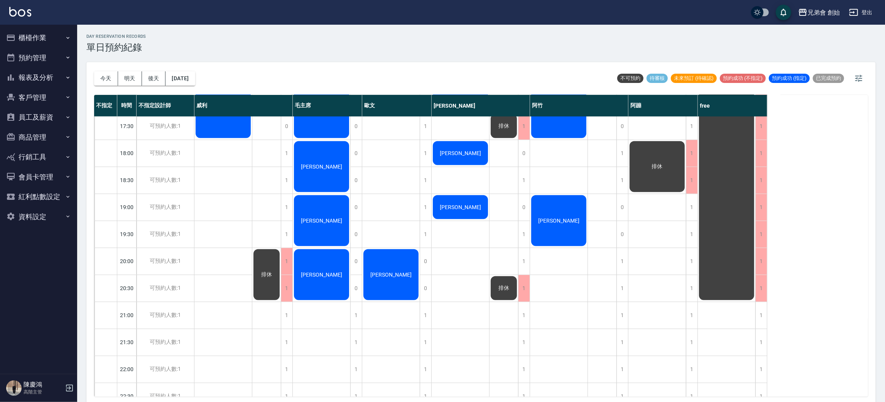
scroll to position [289, 0]
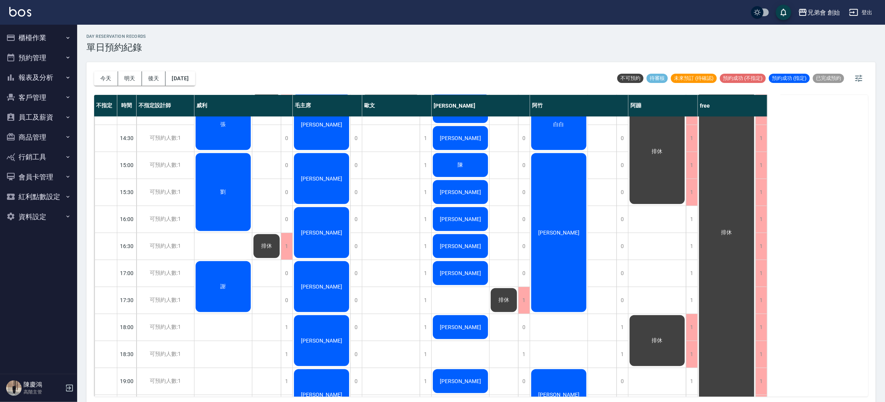
click at [571, 221] on div "[PERSON_NAME]" at bounding box center [558, 232] width 57 height 161
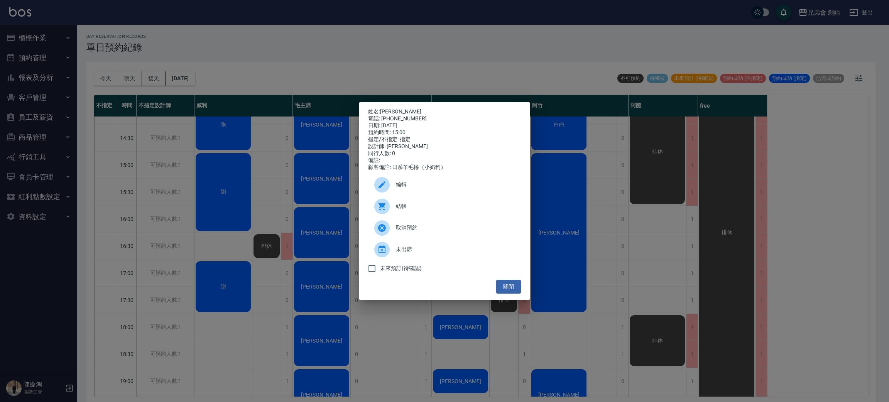
click at [571, 221] on div "姓名: 李碩恩 電話: 0976239338 日期: 2025/10/10 預約時間: 15:00 指定/不指定: 指定 設計師: 阿竹 同行人數: 0 備註…" at bounding box center [444, 201] width 889 height 402
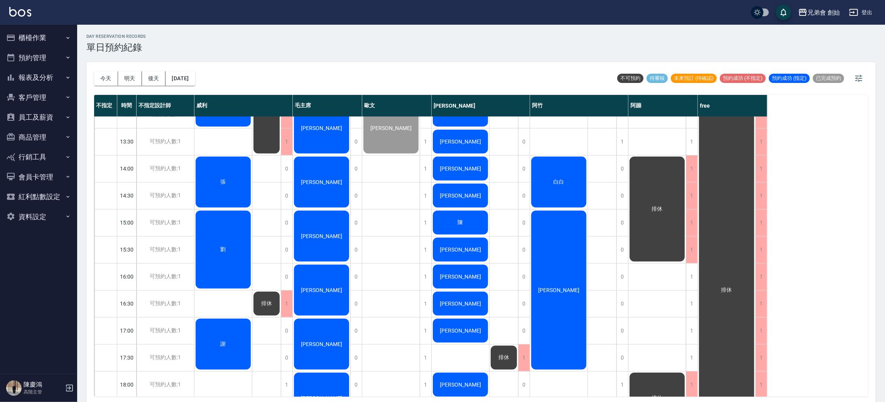
scroll to position [116, 0]
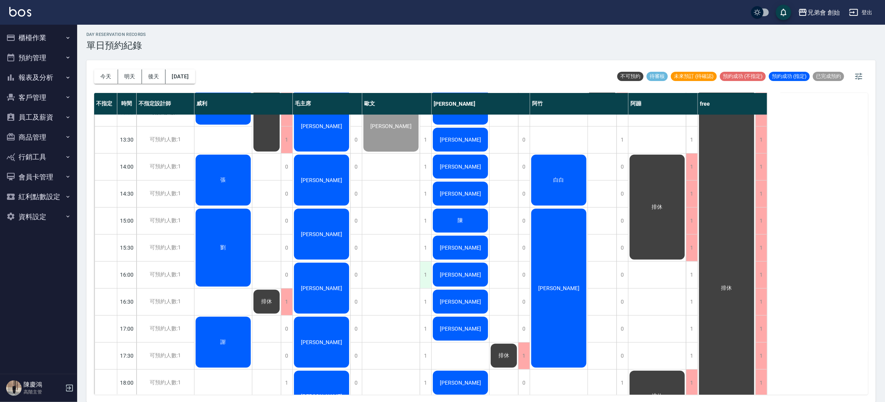
scroll to position [116, 0]
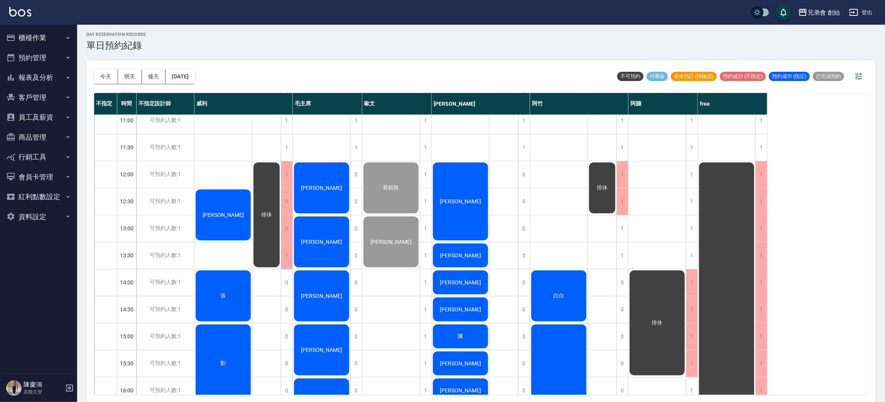
click at [226, 161] on div "[PERSON_NAME] [PERSON_NAME]" at bounding box center [223, 390] width 58 height 783
click at [235, 186] on div "[PERSON_NAME] [PERSON_NAME]" at bounding box center [223, 390] width 58 height 783
